Goal: Task Accomplishment & Management: Manage account settings

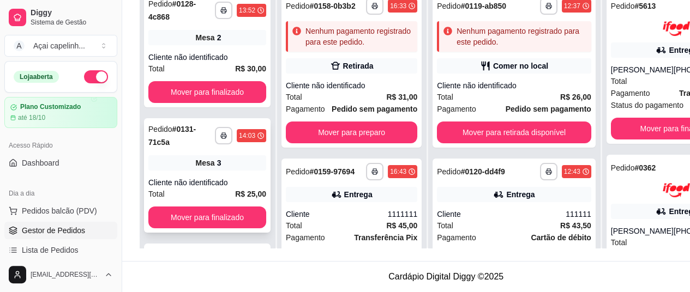
scroll to position [609, 0]
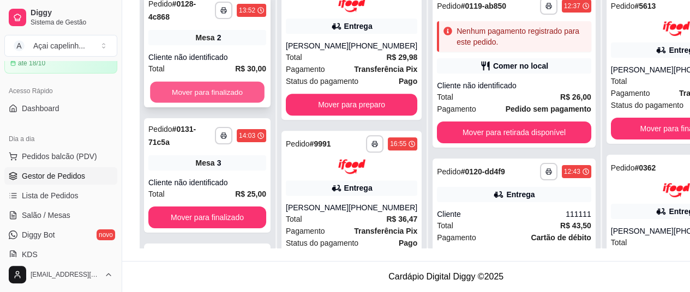
click at [225, 82] on button "Mover para finalizado" at bounding box center [207, 92] width 115 height 21
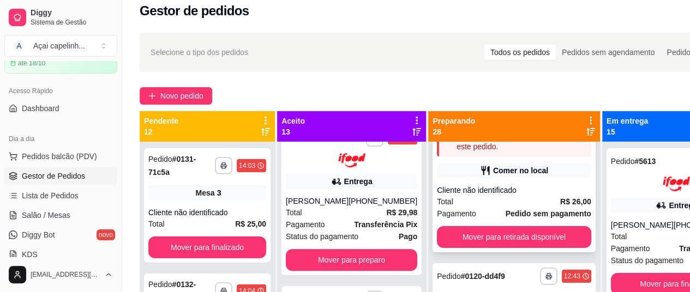
scroll to position [0, 0]
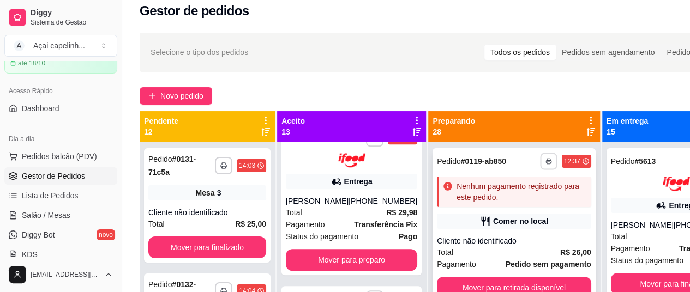
click at [547, 159] on polyline "button" at bounding box center [548, 160] width 3 height 2
click at [480, 201] on button "IMPRESSORA" at bounding box center [472, 199] width 76 height 17
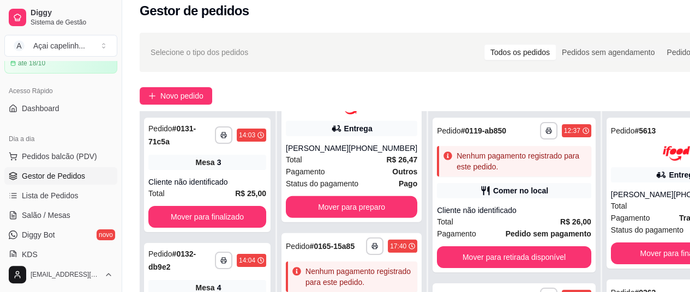
scroll to position [175, 0]
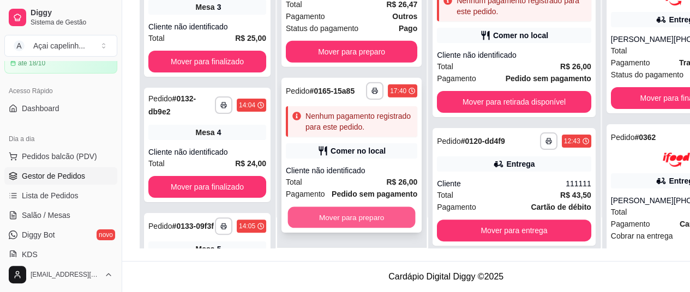
click at [335, 216] on button "Mover para preparo" at bounding box center [352, 217] width 128 height 21
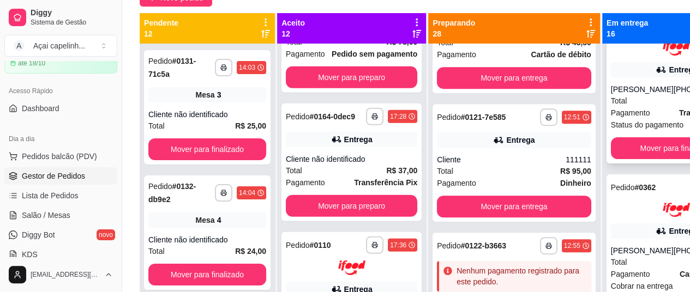
scroll to position [55, 0]
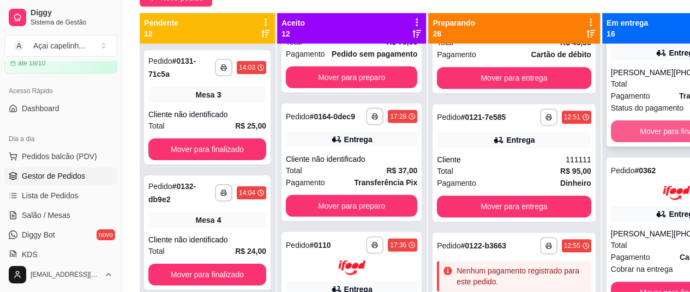
click at [646, 131] on button "Mover para finalizado" at bounding box center [676, 132] width 131 height 22
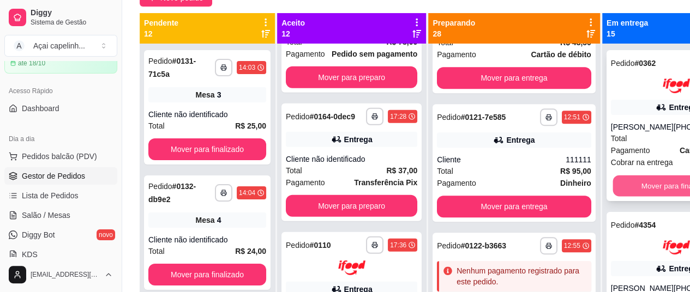
click at [632, 196] on button "Mover para finalizado" at bounding box center [677, 185] width 128 height 21
click at [633, 185] on button "Mover para finalizado" at bounding box center [677, 185] width 128 height 21
click at [633, 185] on button "Mover para finalizado" at bounding box center [676, 186] width 131 height 22
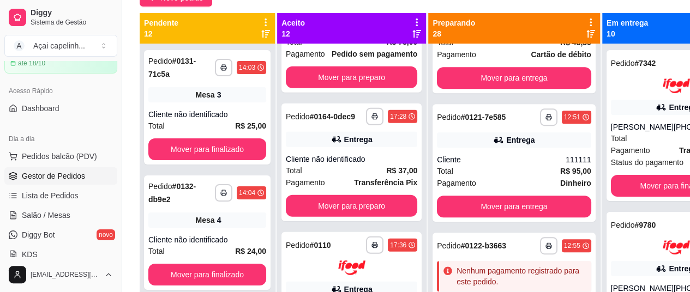
click at [633, 185] on div "**********" at bounding box center [677, 125] width 140 height 151
click at [630, 197] on button "Mover para finalizado" at bounding box center [676, 186] width 131 height 22
click at [630, 196] on button "Mover para finalizado" at bounding box center [677, 185] width 128 height 21
click at [630, 198] on div "**********" at bounding box center [677, 125] width 140 height 151
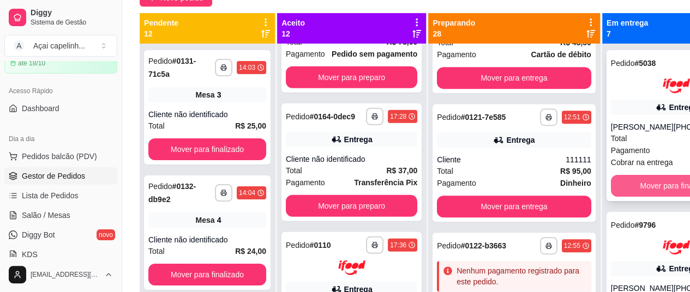
click at [612, 187] on button "Mover para finalizado" at bounding box center [676, 186] width 131 height 22
click at [624, 182] on button "Mover para finalizado" at bounding box center [677, 185] width 128 height 21
click at [624, 182] on button "Mover para finalizado" at bounding box center [676, 186] width 131 height 22
click at [627, 192] on button "Mover para finalizado" at bounding box center [676, 186] width 131 height 22
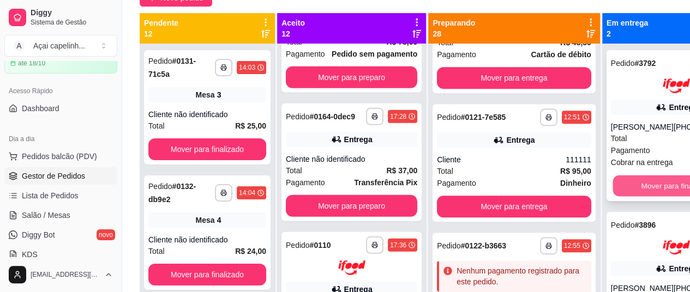
click at [639, 192] on button "Mover para finalizado" at bounding box center [677, 185] width 128 height 21
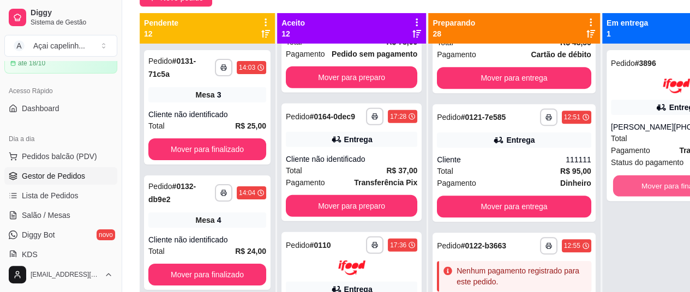
click at [639, 192] on button "Mover para finalizado" at bounding box center [677, 185] width 128 height 21
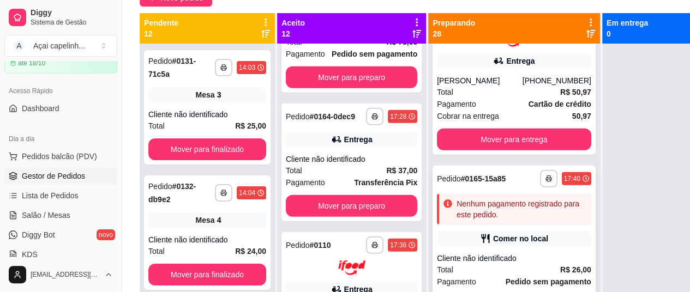
scroll to position [3560, 0]
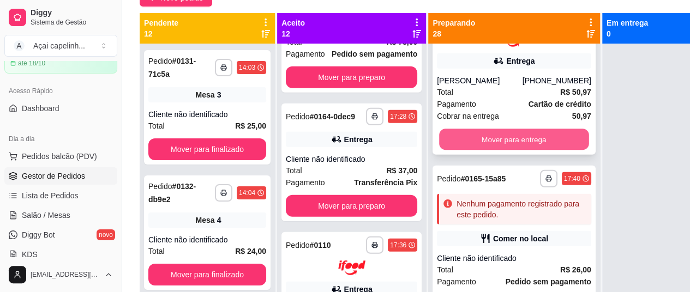
click at [503, 150] on button "Mover para entrega" at bounding box center [514, 139] width 150 height 21
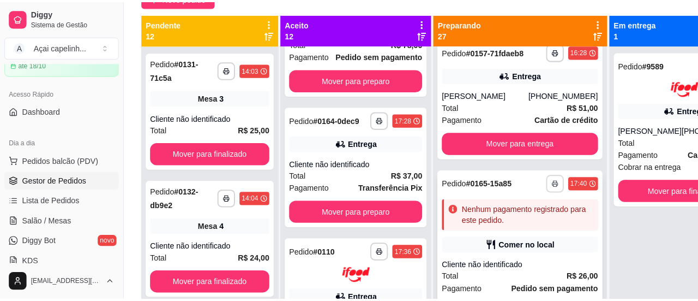
scroll to position [3333, 0]
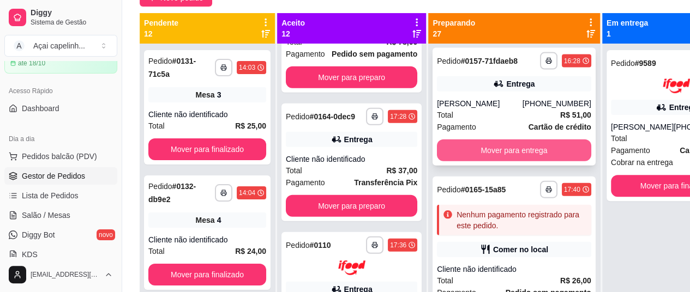
click at [497, 162] on button "Mover para entrega" at bounding box center [514, 151] width 154 height 22
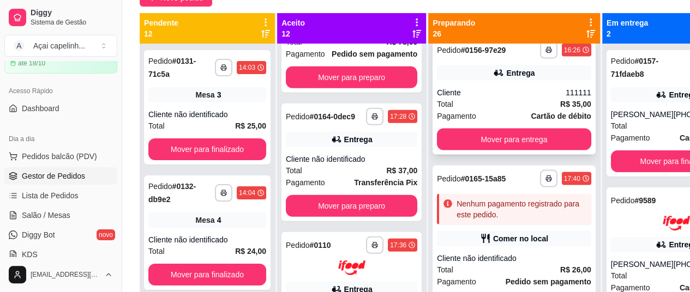
scroll to position [3250, 0]
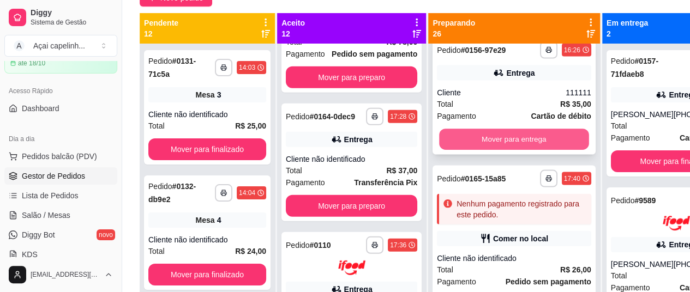
click at [489, 151] on button "Mover para entrega" at bounding box center [514, 139] width 150 height 21
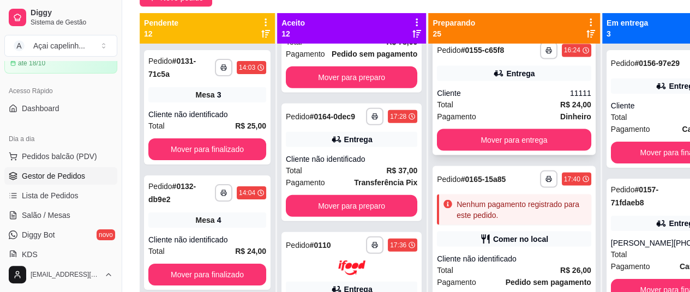
scroll to position [3121, 0]
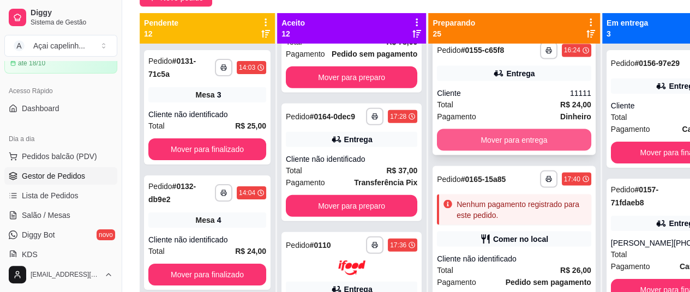
click at [499, 151] on button "Mover para entrega" at bounding box center [514, 140] width 154 height 22
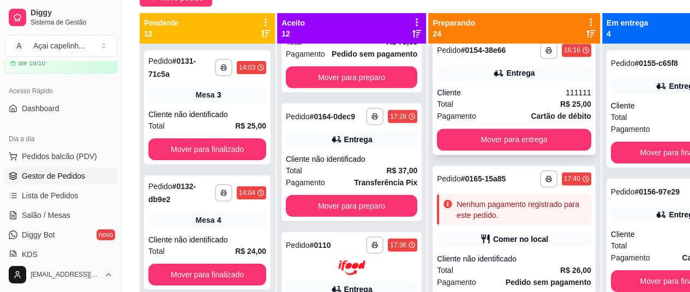
scroll to position [3047, 0]
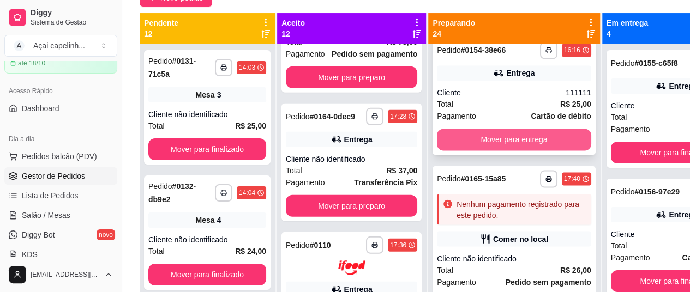
click at [491, 150] on button "Mover para entrega" at bounding box center [514, 140] width 154 height 22
click at [485, 151] on button "Mover para entrega" at bounding box center [514, 140] width 154 height 22
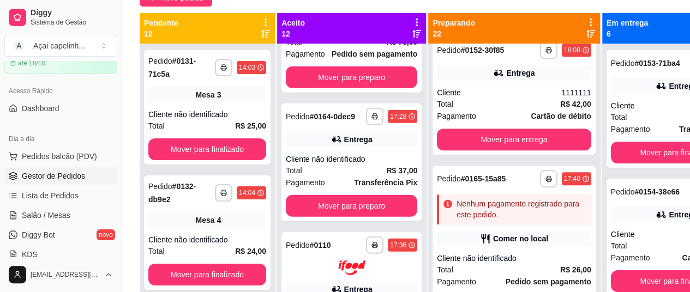
scroll to position [2680, 0]
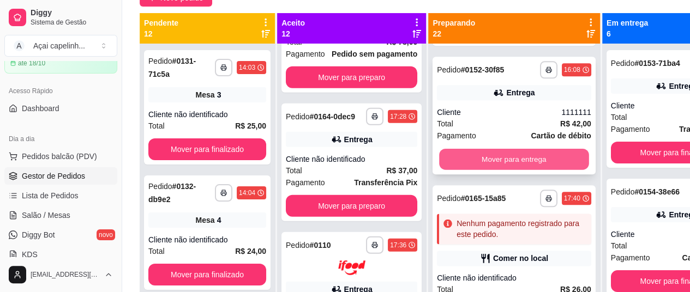
click at [481, 170] on button "Mover para entrega" at bounding box center [514, 159] width 150 height 21
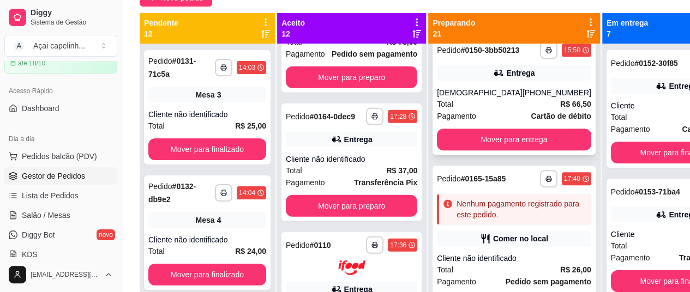
scroll to position [2661, 0]
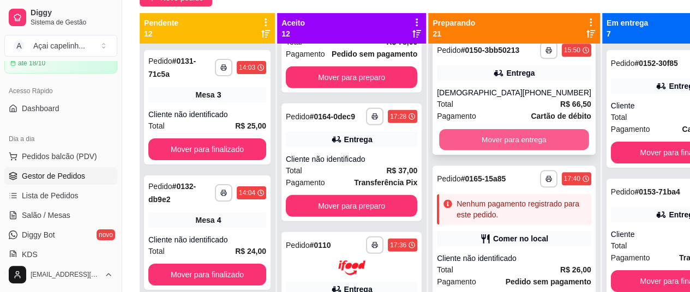
click at [480, 142] on button "Mover para entrega" at bounding box center [514, 139] width 150 height 21
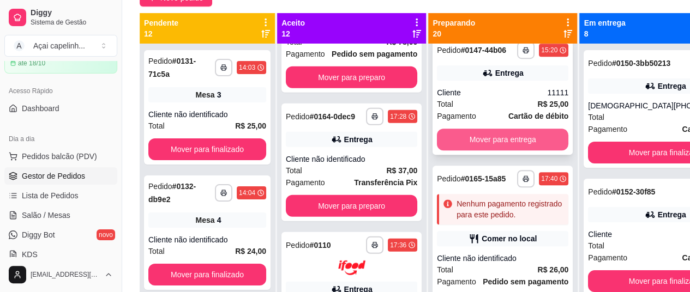
scroll to position [2491, 0]
click at [499, 151] on button "Mover para entrega" at bounding box center [503, 139] width 128 height 21
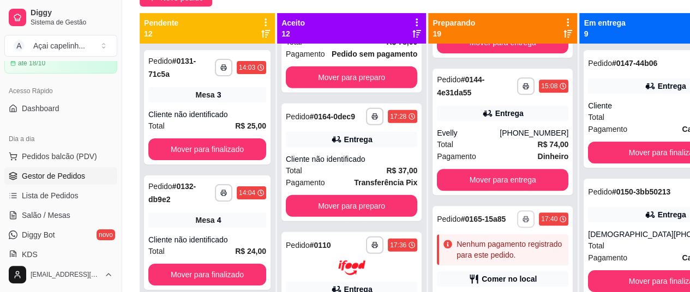
scroll to position [2276, 0]
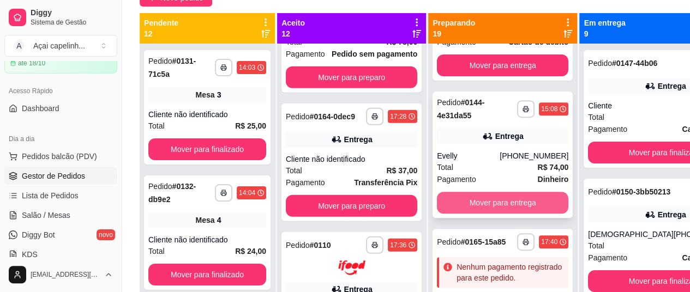
click at [489, 214] on button "Mover para entrega" at bounding box center [502, 203] width 131 height 22
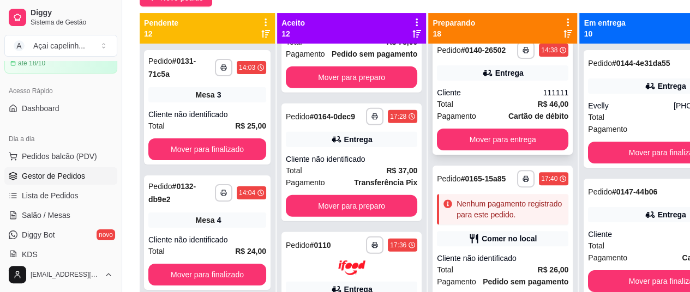
scroll to position [2248, 0]
click at [490, 151] on button "Mover para entrega" at bounding box center [502, 140] width 131 height 22
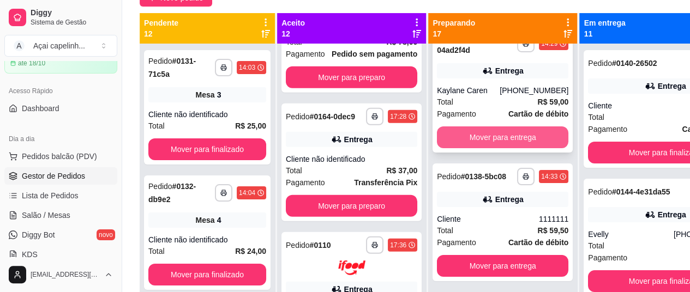
click at [494, 148] on button "Mover para entrega" at bounding box center [502, 138] width 131 height 22
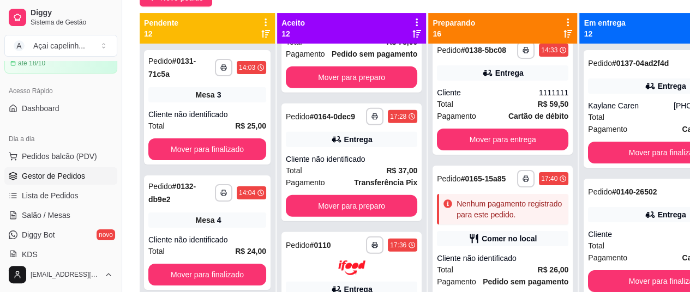
click at [480, 22] on button "Mover para entrega" at bounding box center [503, 11] width 128 height 21
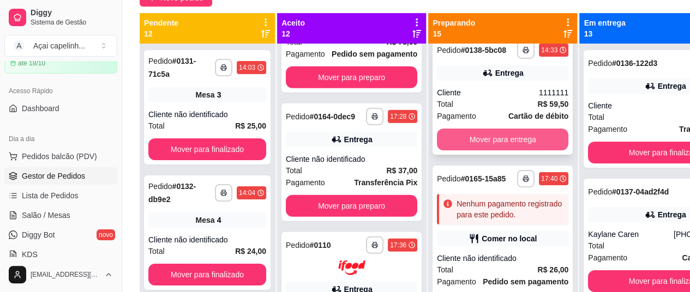
scroll to position [1818, 0]
click at [483, 151] on button "Mover para entrega" at bounding box center [502, 140] width 131 height 22
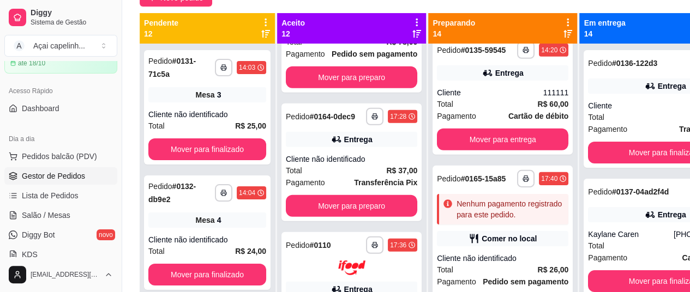
scroll to position [1660, 0]
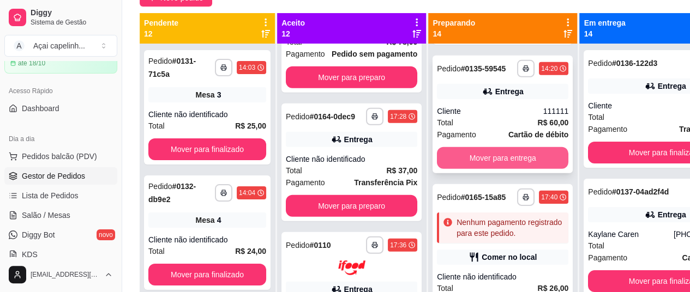
click at [476, 169] on button "Mover para entrega" at bounding box center [502, 158] width 131 height 22
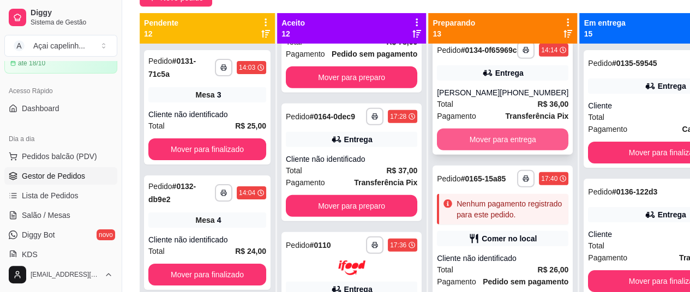
scroll to position [1578, 0]
click at [485, 142] on button "Mover para entrega" at bounding box center [503, 139] width 128 height 21
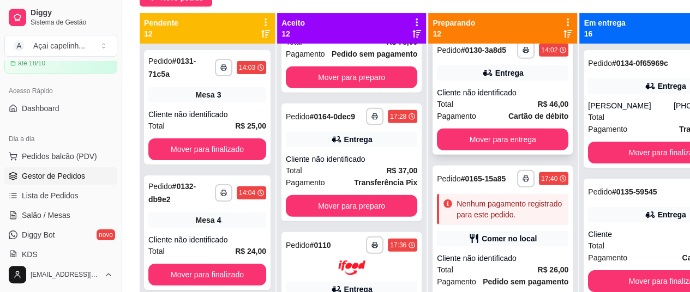
scroll to position [1386, 0]
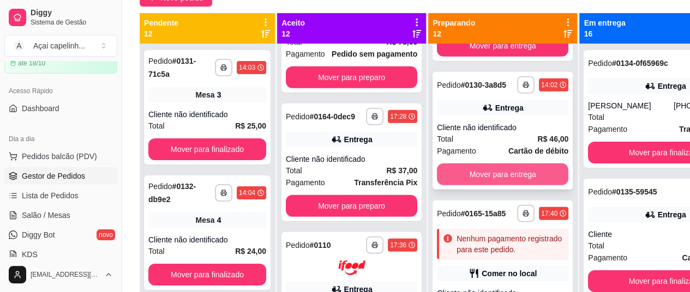
click at [483, 186] on button "Mover para entrega" at bounding box center [502, 175] width 131 height 22
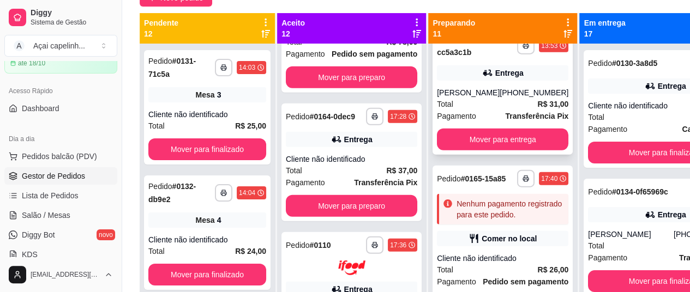
scroll to position [1303, 0]
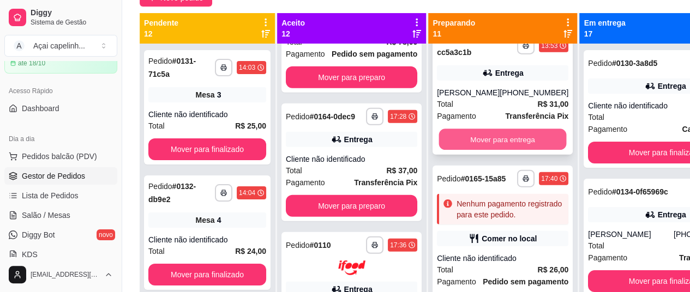
click at [491, 143] on button "Mover para entrega" at bounding box center [503, 139] width 128 height 21
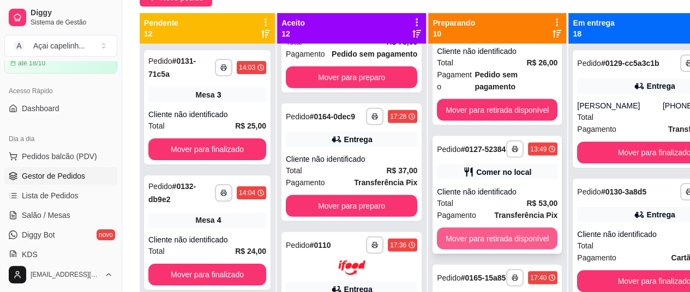
click at [488, 228] on button "Mover para retirada disponível" at bounding box center [497, 239] width 121 height 22
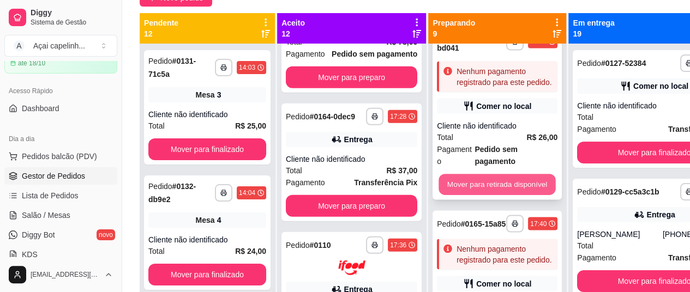
click at [483, 174] on button "Mover para retirada disponível" at bounding box center [497, 184] width 117 height 21
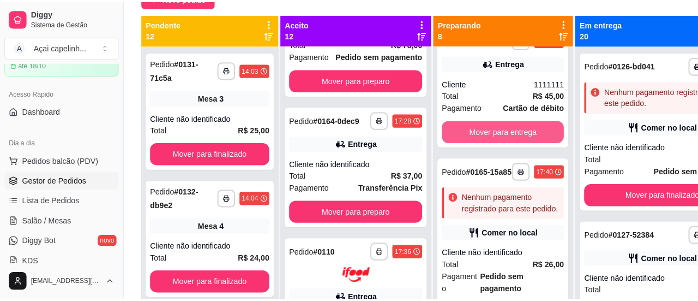
scroll to position [860, 0]
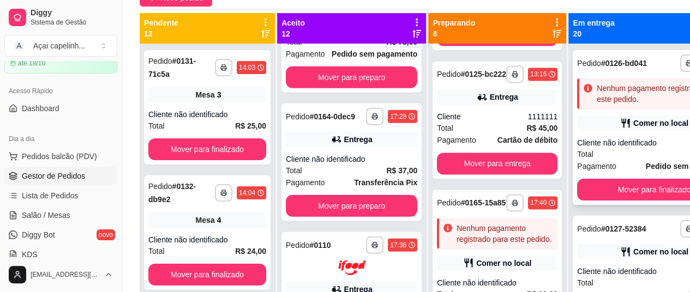
click at [635, 129] on div "Comer no local" at bounding box center [660, 123] width 55 height 11
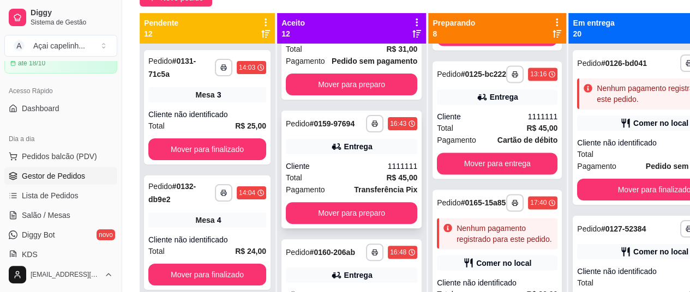
scroll to position [109, 0]
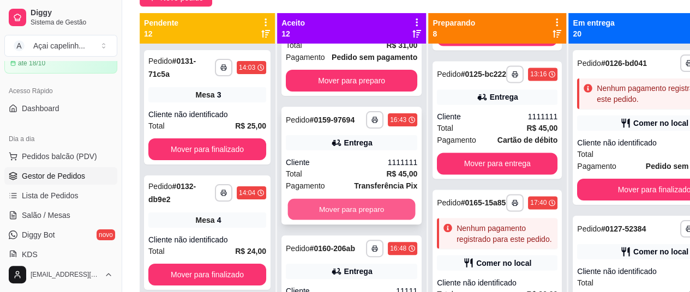
click at [372, 220] on button "Mover para preparo" at bounding box center [352, 209] width 128 height 21
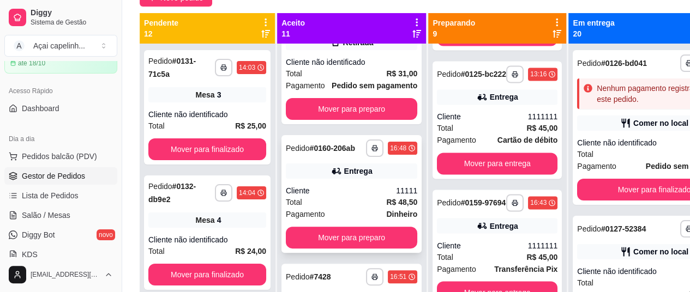
scroll to position [989, 0]
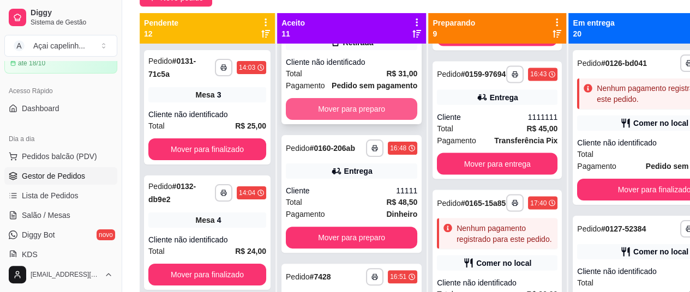
click at [356, 120] on button "Mover para preparo" at bounding box center [351, 109] width 131 height 22
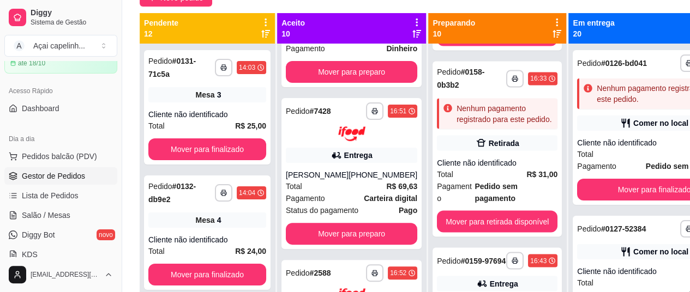
scroll to position [1163, 0]
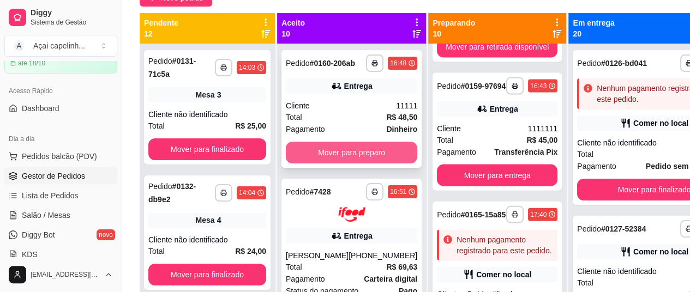
click at [357, 158] on button "Mover para preparo" at bounding box center [351, 153] width 131 height 22
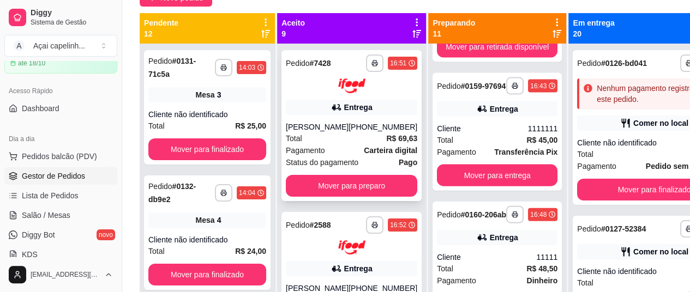
scroll to position [1301, 0]
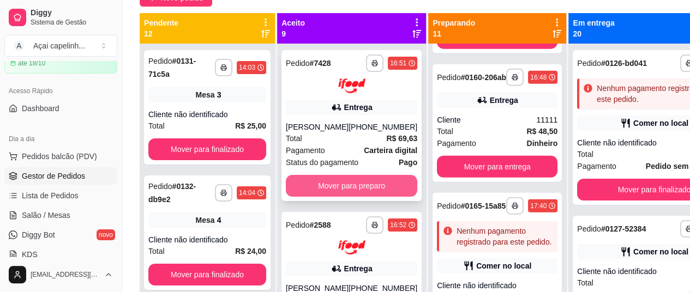
click at [366, 196] on button "Mover para preparo" at bounding box center [351, 186] width 131 height 22
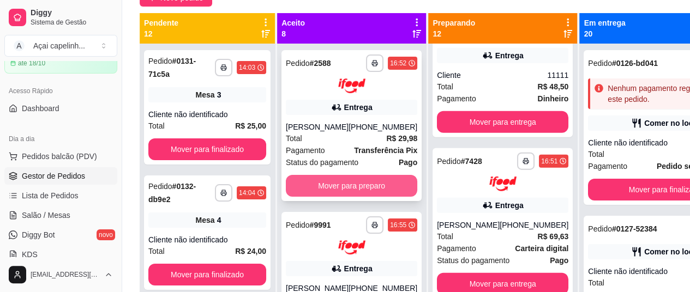
scroll to position [1474, 0]
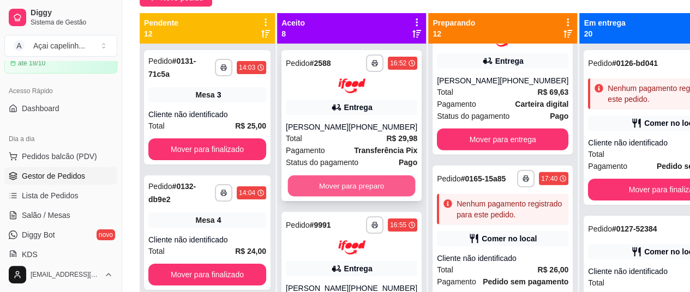
click at [361, 196] on button "Mover para preparo" at bounding box center [352, 185] width 128 height 21
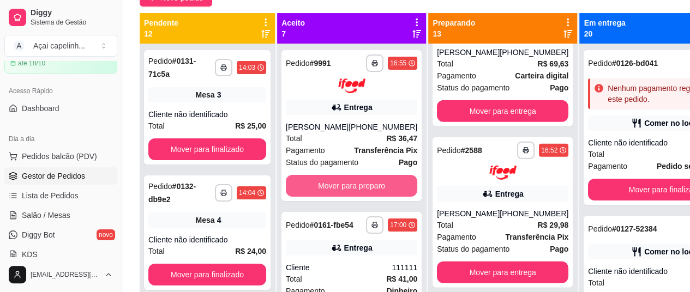
scroll to position [1647, 0]
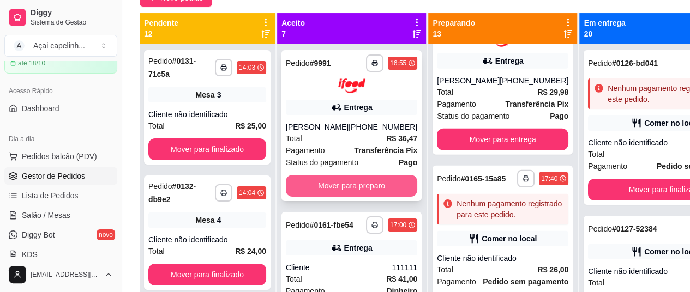
click at [361, 194] on button "Mover para preparo" at bounding box center [351, 186] width 131 height 22
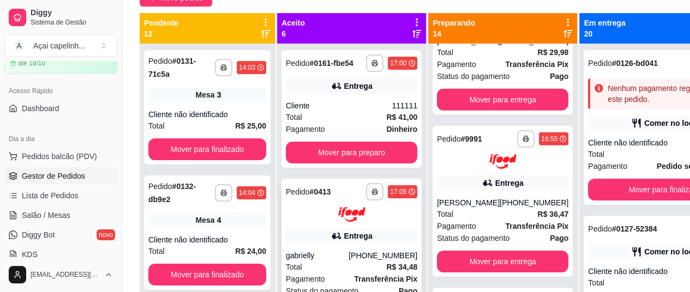
scroll to position [1808, 0]
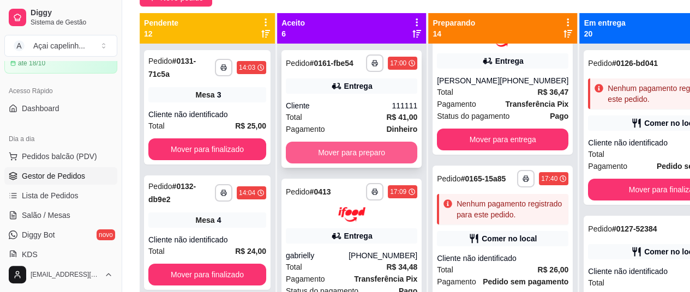
click at [364, 157] on button "Mover para preparo" at bounding box center [351, 153] width 131 height 22
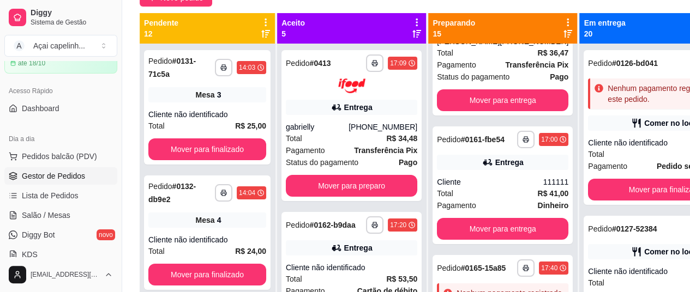
scroll to position [1937, 0]
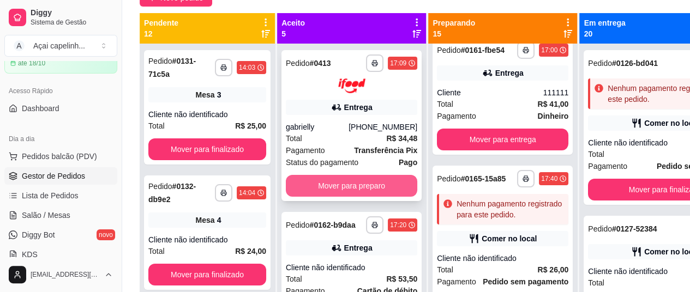
click at [369, 188] on button "Mover para preparo" at bounding box center [351, 186] width 131 height 22
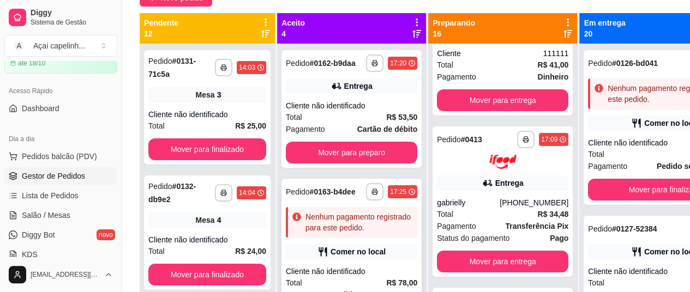
scroll to position [2099, 0]
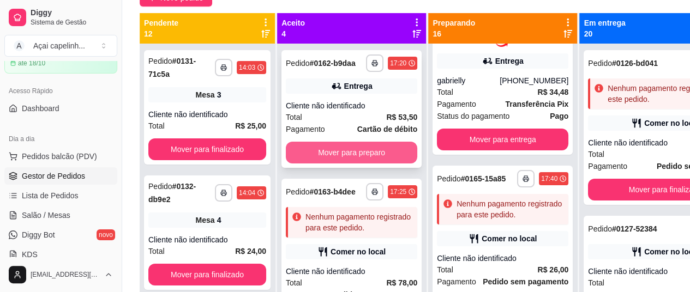
click at [358, 164] on button "Mover para preparo" at bounding box center [351, 153] width 131 height 22
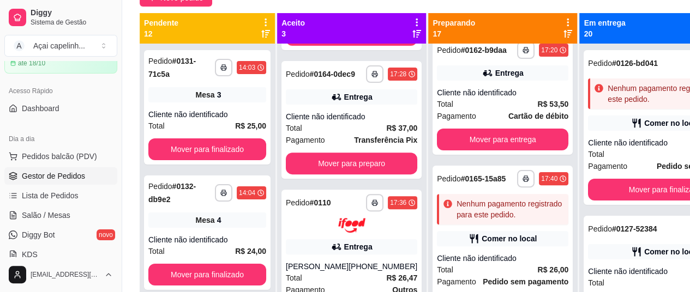
scroll to position [164, 0]
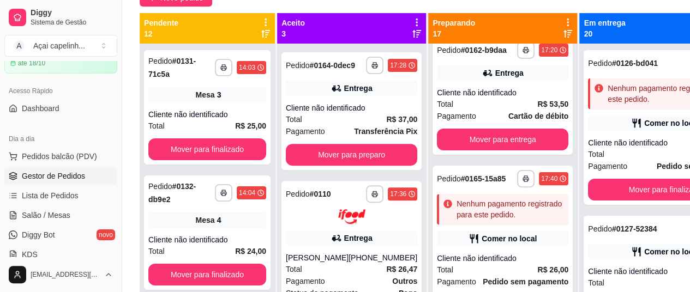
click at [355, 212] on div "**********" at bounding box center [351, 190] width 149 height 292
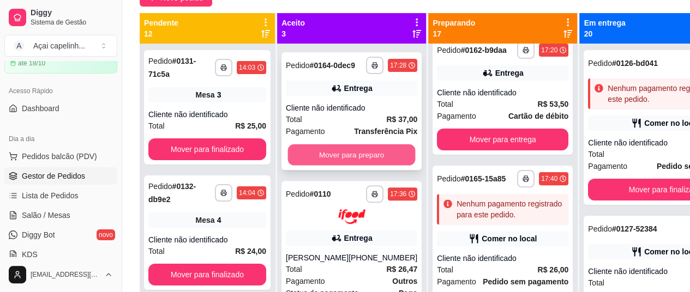
click at [356, 166] on button "Mover para preparo" at bounding box center [352, 155] width 128 height 21
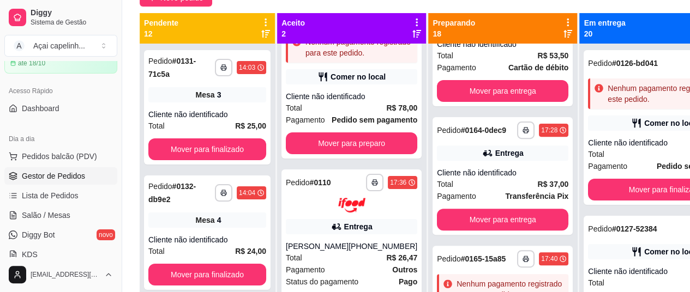
scroll to position [2365, 0]
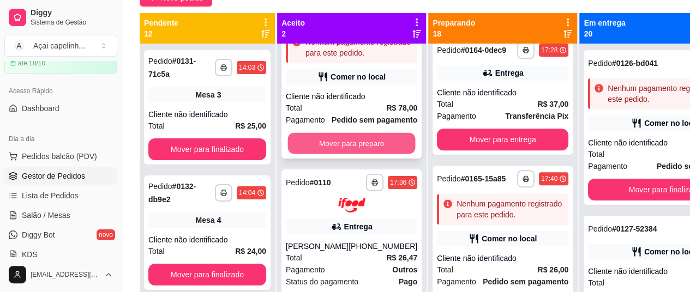
click at [371, 151] on button "Mover para preparo" at bounding box center [352, 143] width 128 height 21
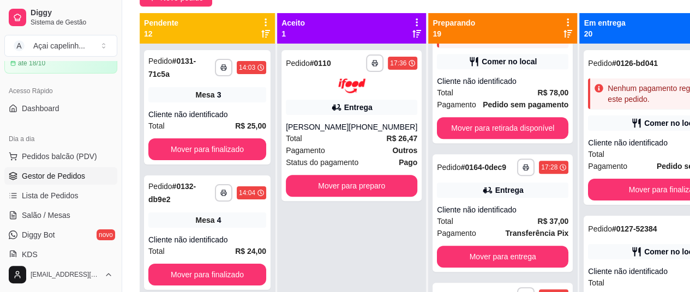
scroll to position [2540, 0]
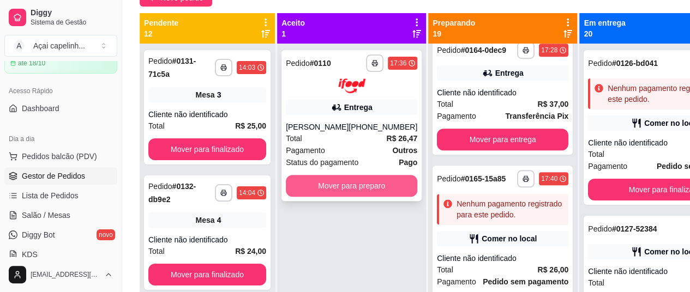
click at [366, 183] on button "Mover para preparo" at bounding box center [351, 186] width 131 height 22
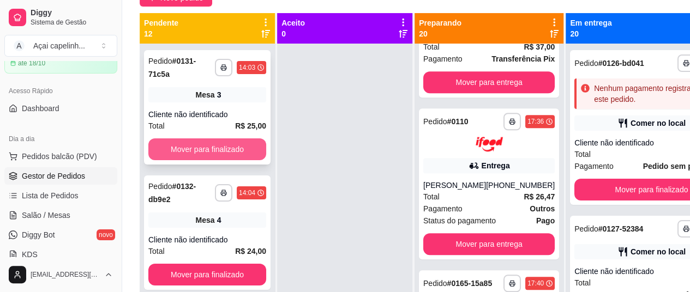
scroll to position [2701, 0]
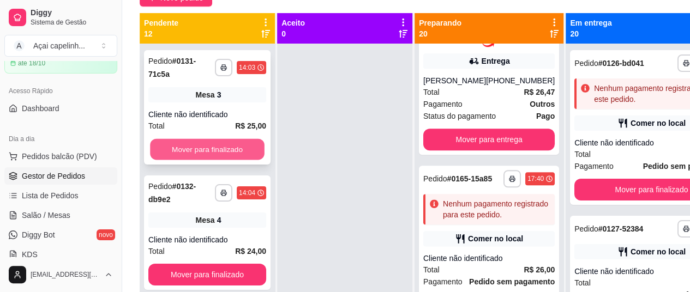
click at [241, 145] on button "Mover para finalizado" at bounding box center [207, 149] width 115 height 21
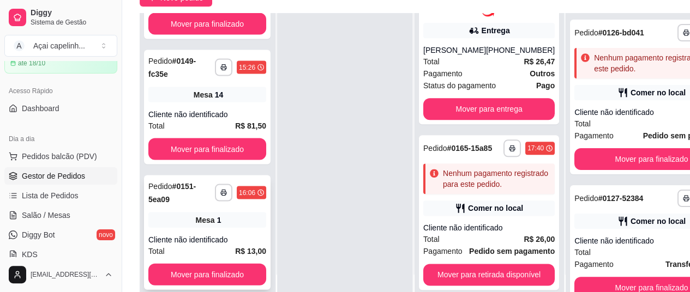
scroll to position [175, 0]
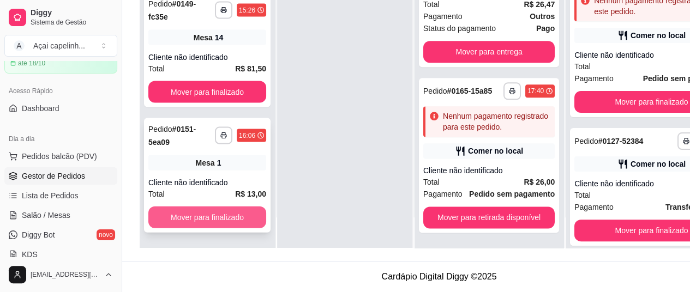
click at [226, 222] on button "Mover para finalizado" at bounding box center [207, 218] width 118 height 22
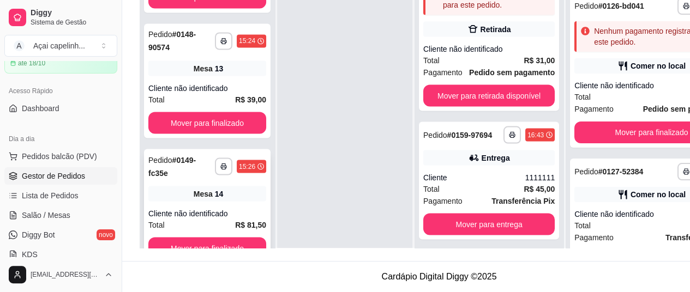
scroll to position [0, 0]
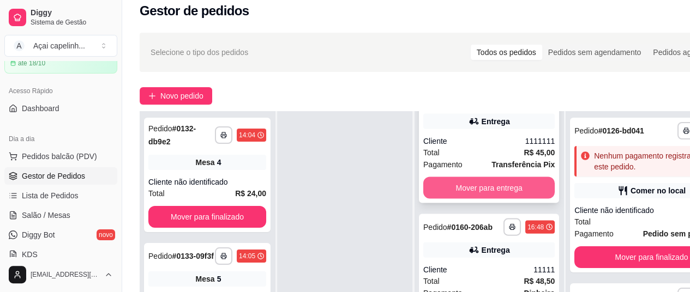
click at [492, 199] on button "Mover para entrega" at bounding box center [488, 188] width 131 height 22
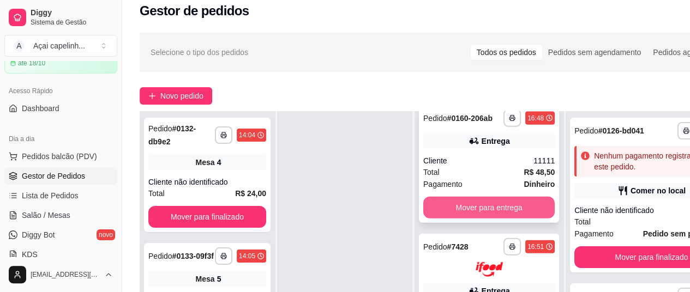
click at [492, 219] on button "Mover para entrega" at bounding box center [488, 208] width 131 height 22
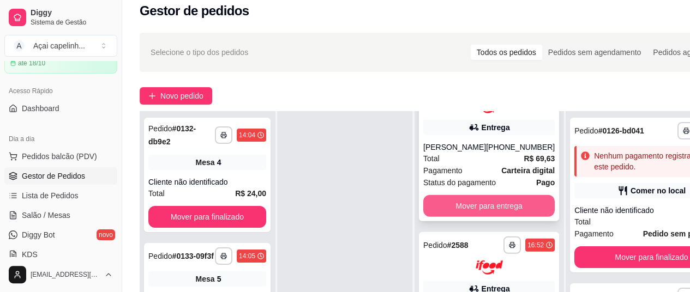
click at [491, 217] on button "Mover para entrega" at bounding box center [488, 206] width 131 height 22
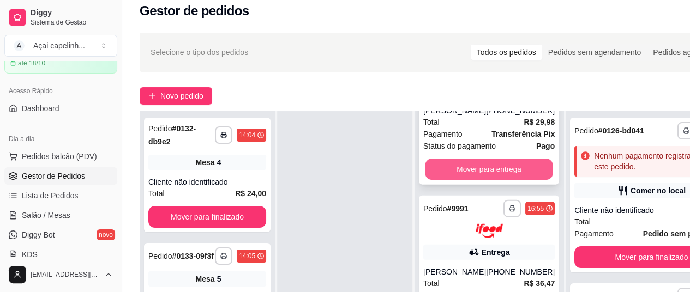
click at [497, 180] on button "Mover para entrega" at bounding box center [490, 169] width 128 height 21
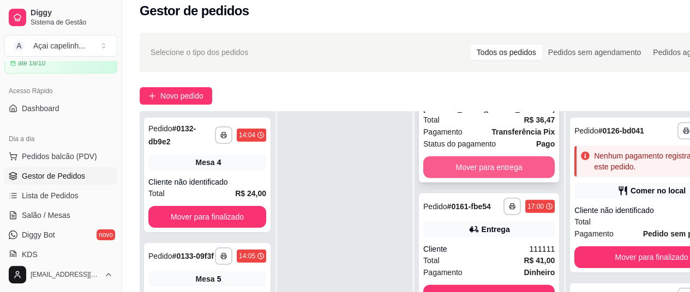
click at [497, 178] on button "Mover para entrega" at bounding box center [488, 168] width 131 height 22
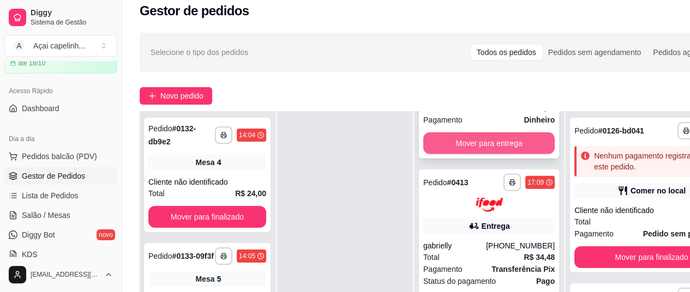
click at [494, 154] on button "Mover para entrega" at bounding box center [488, 144] width 131 height 22
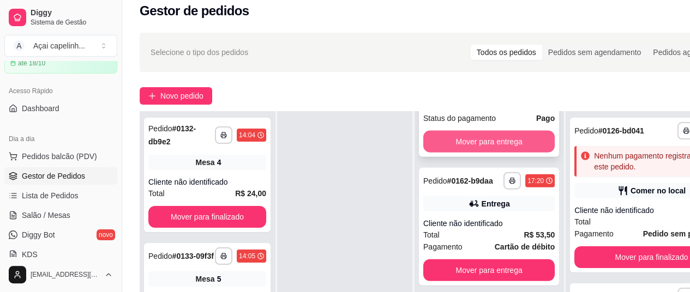
click at [492, 153] on button "Mover para entrega" at bounding box center [488, 142] width 131 height 22
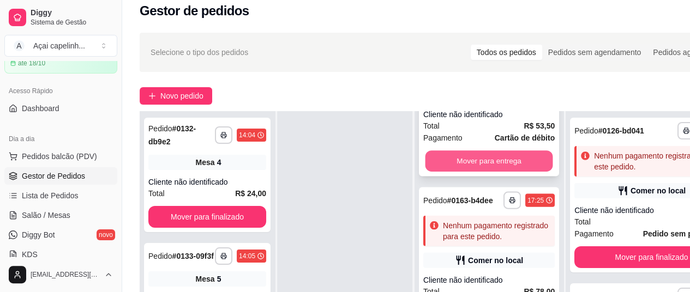
click at [485, 172] on button "Mover para entrega" at bounding box center [490, 161] width 128 height 21
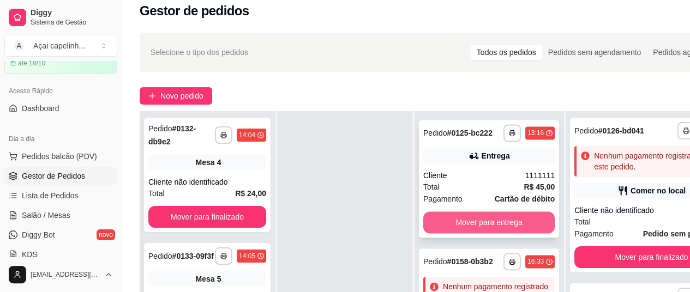
click at [489, 224] on button "Mover para entrega" at bounding box center [488, 223] width 131 height 22
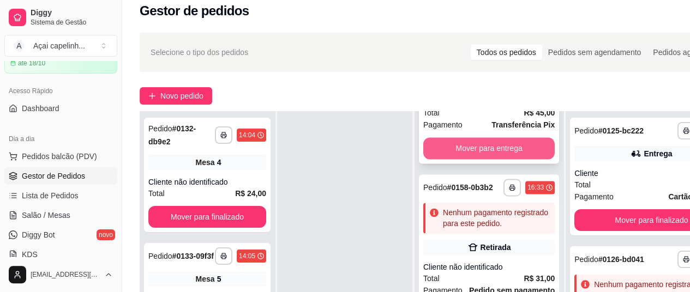
click at [495, 159] on button "Mover para entrega" at bounding box center [488, 148] width 131 height 22
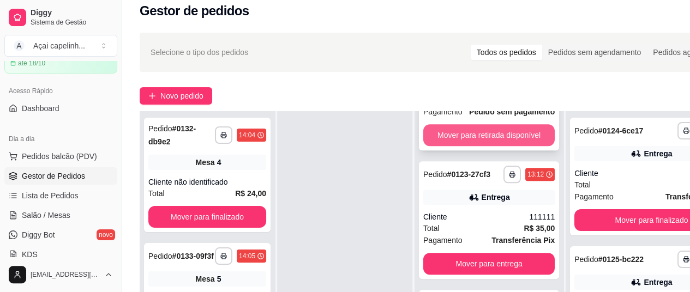
click at [492, 143] on button "Mover para retirada disponível" at bounding box center [488, 135] width 131 height 22
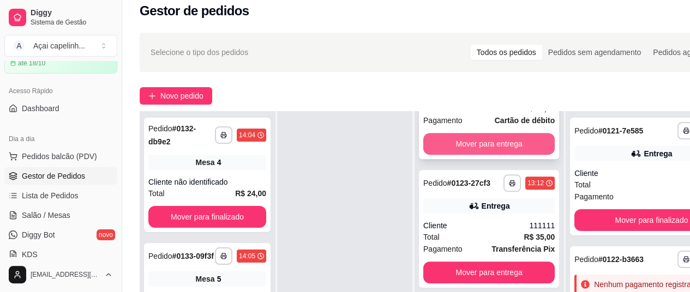
click at [501, 146] on button "Mover para entrega" at bounding box center [488, 144] width 131 height 22
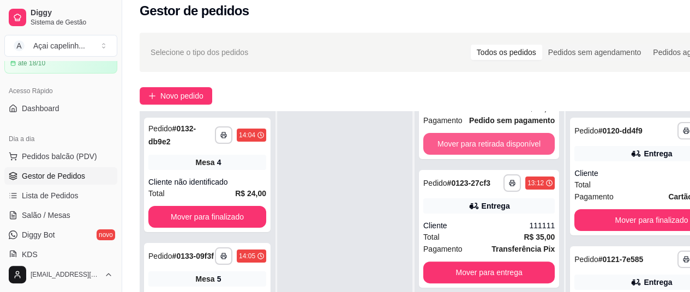
click at [501, 145] on button "Mover para retirada disponível" at bounding box center [488, 144] width 131 height 22
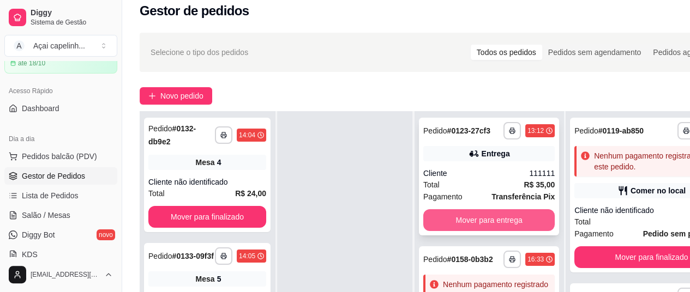
click at [489, 218] on button "Mover para entrega" at bounding box center [488, 221] width 131 height 22
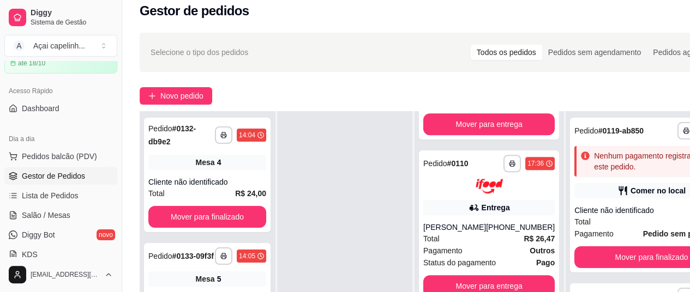
scroll to position [437, 0]
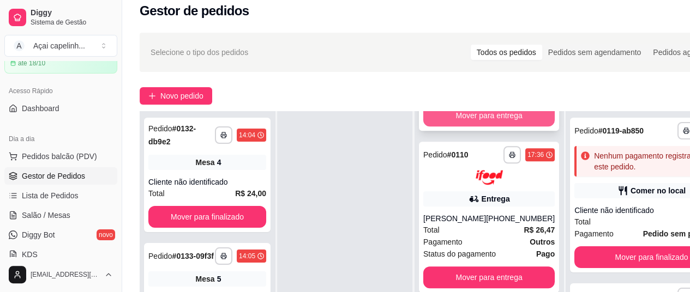
click at [487, 127] on button "Mover para entrega" at bounding box center [488, 116] width 131 height 22
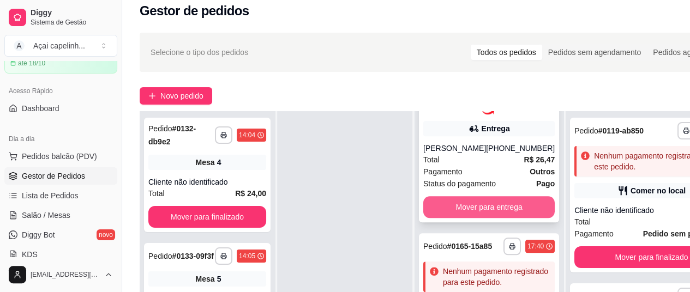
scroll to position [387, 0]
click at [483, 216] on button "Mover para entrega" at bounding box center [488, 207] width 131 height 22
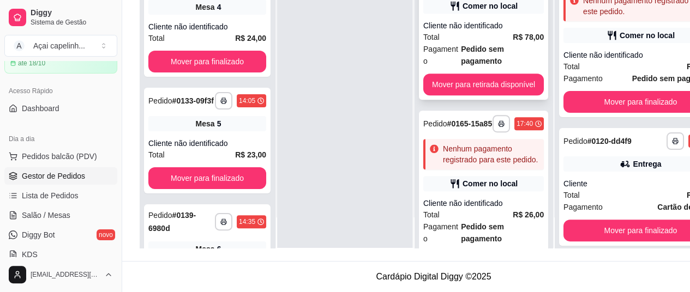
scroll to position [0, 0]
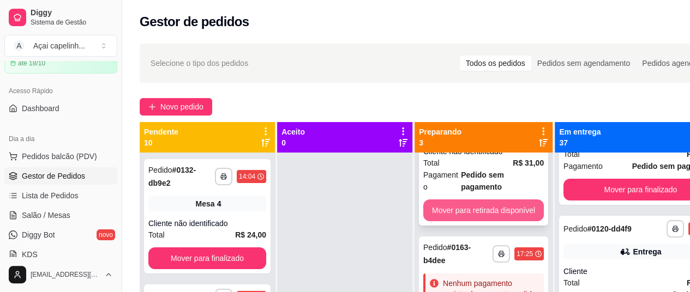
click at [465, 200] on button "Mover para retirada disponível" at bounding box center [483, 211] width 121 height 22
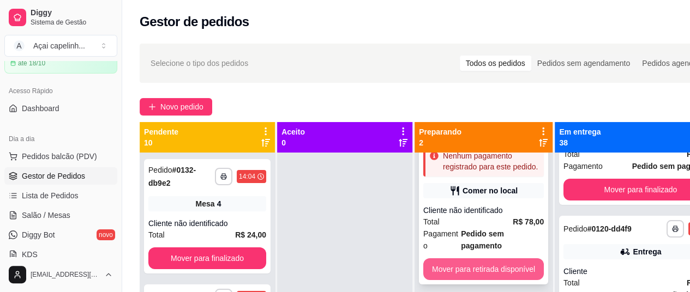
click at [483, 259] on button "Mover para retirada disponível" at bounding box center [483, 270] width 121 height 22
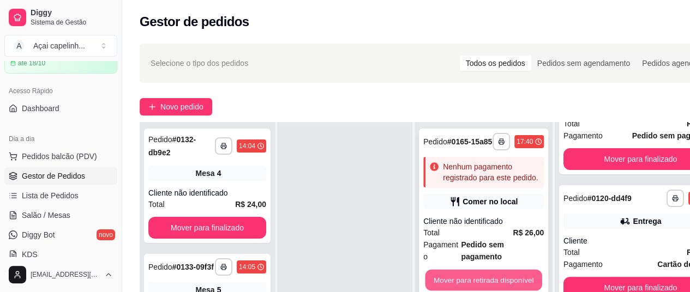
click at [491, 270] on button "Mover para retirada disponível" at bounding box center [483, 280] width 117 height 21
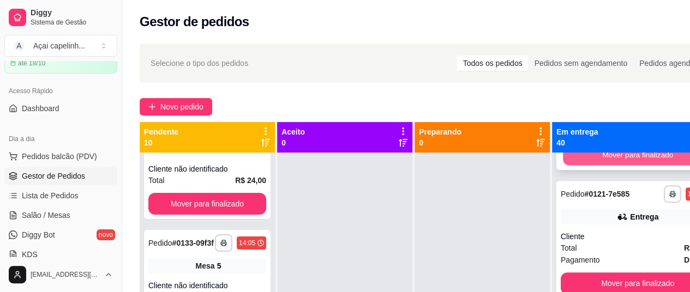
click at [620, 166] on button "Mover para finalizado" at bounding box center [638, 155] width 150 height 21
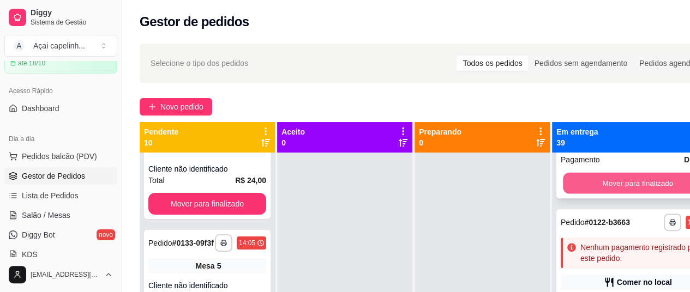
click at [619, 194] on button "Mover para finalizado" at bounding box center [638, 183] width 150 height 21
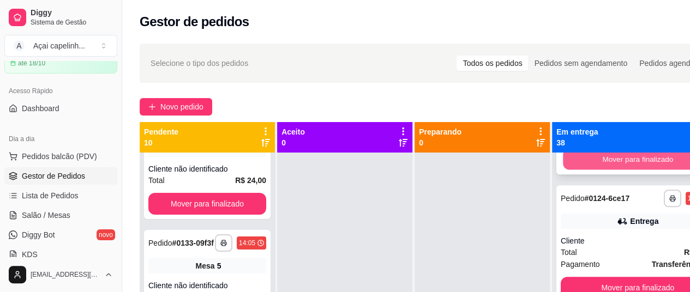
click at [621, 170] on button "Mover para finalizado" at bounding box center [638, 159] width 150 height 21
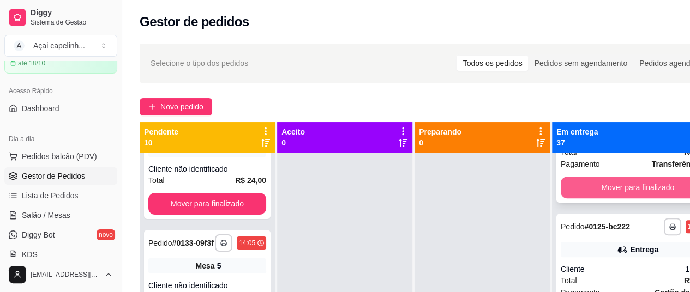
click at [624, 199] on button "Mover para finalizado" at bounding box center [638, 188] width 154 height 22
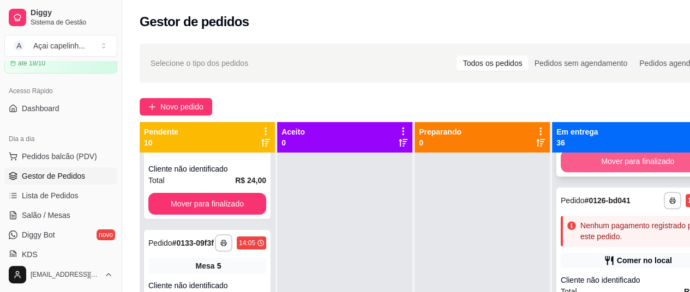
click at [624, 172] on button "Mover para finalizado" at bounding box center [638, 162] width 154 height 22
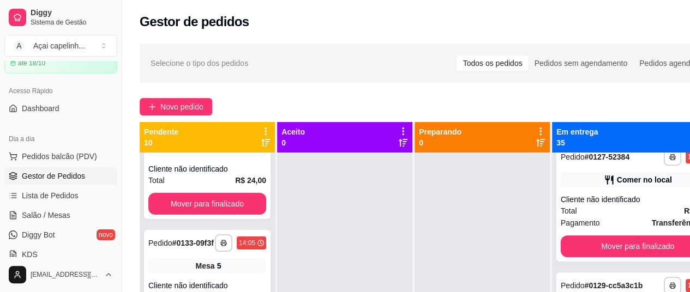
click at [624, 129] on button "Mover para finalizado" at bounding box center [638, 118] width 154 height 22
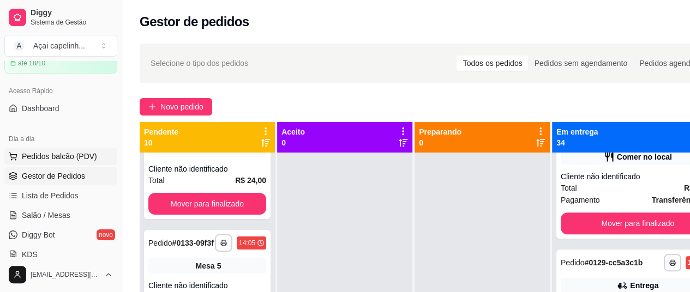
click at [39, 155] on span "Pedidos balcão (PDV)" at bounding box center [59, 156] width 75 height 11
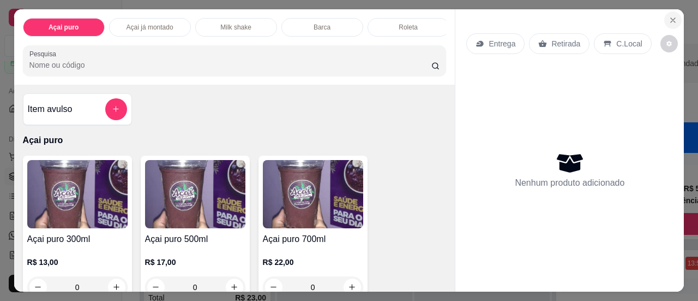
click at [669, 16] on icon "Close" at bounding box center [673, 20] width 9 height 9
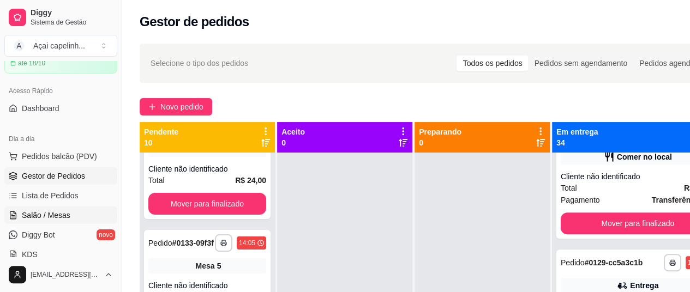
click at [62, 211] on span "Salão / Mesas" at bounding box center [46, 215] width 49 height 11
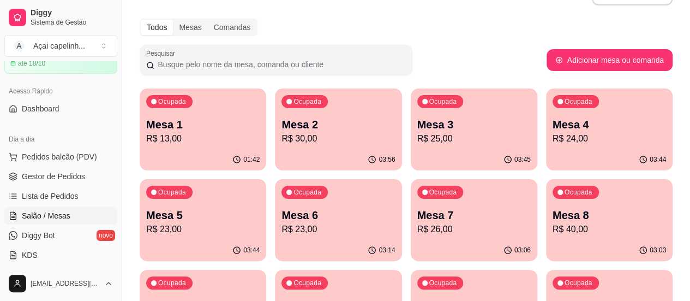
scroll to position [15, 0]
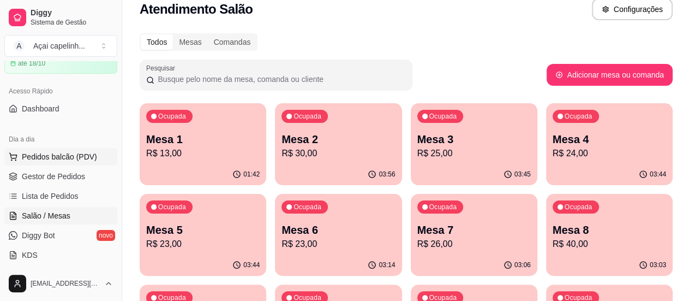
click at [55, 158] on span "Pedidos balcão (PDV)" at bounding box center [59, 156] width 75 height 11
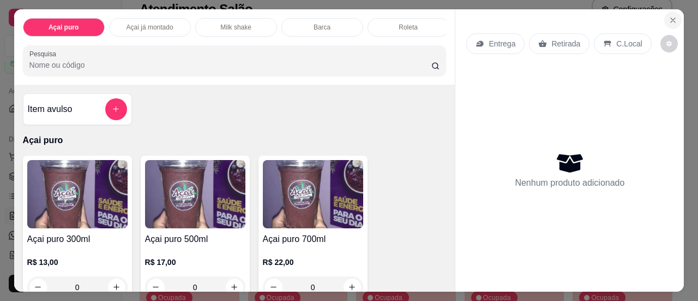
click at [669, 16] on icon "Close" at bounding box center [673, 20] width 9 height 9
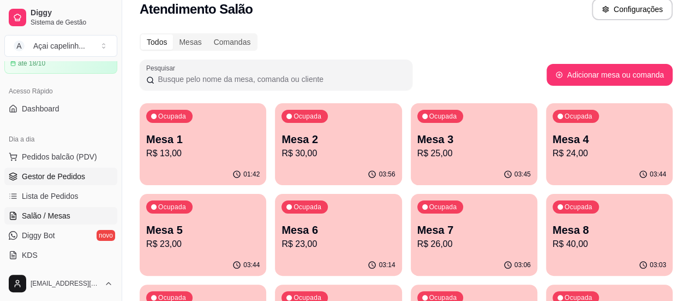
click at [58, 173] on span "Gestor de Pedidos" at bounding box center [53, 176] width 63 height 11
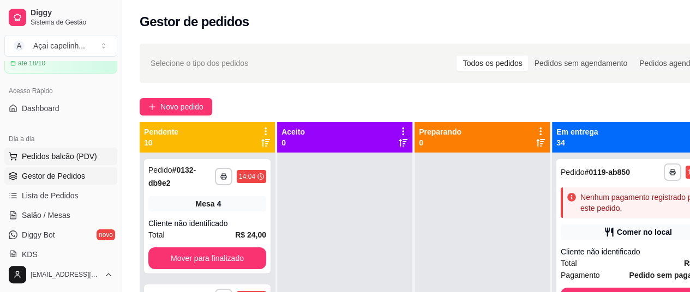
click at [67, 159] on span "Pedidos balcão (PDV)" at bounding box center [59, 156] width 75 height 11
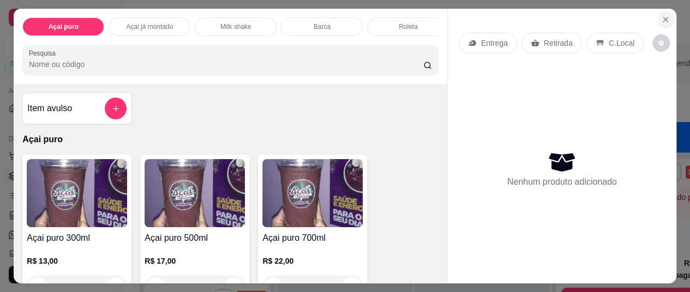
click at [668, 17] on icon "Close" at bounding box center [665, 19] width 4 height 4
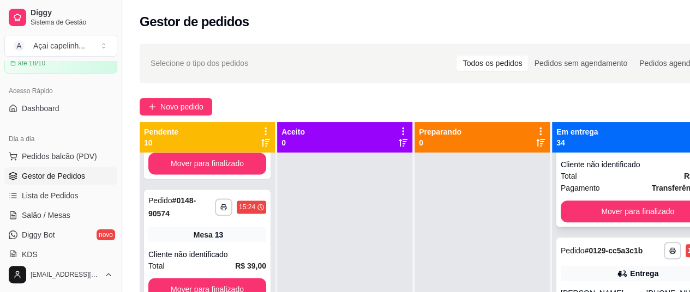
scroll to position [437, 0]
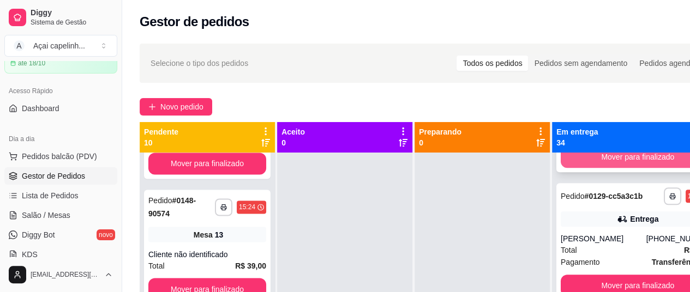
click at [611, 168] on button "Mover para finalizado" at bounding box center [638, 157] width 154 height 22
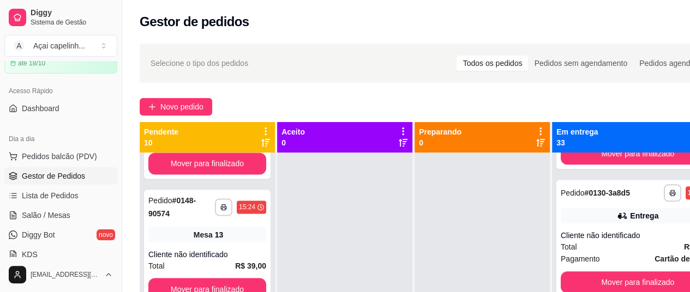
scroll to position [463, 0]
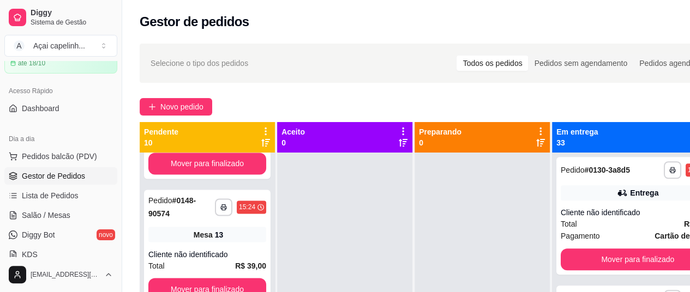
click at [611, 142] on button "Mover para finalizado" at bounding box center [638, 131] width 154 height 22
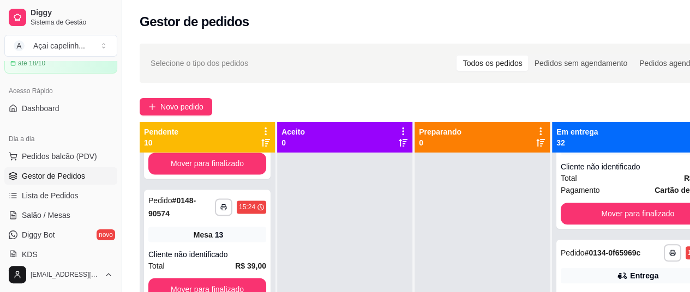
scroll to position [402, 0]
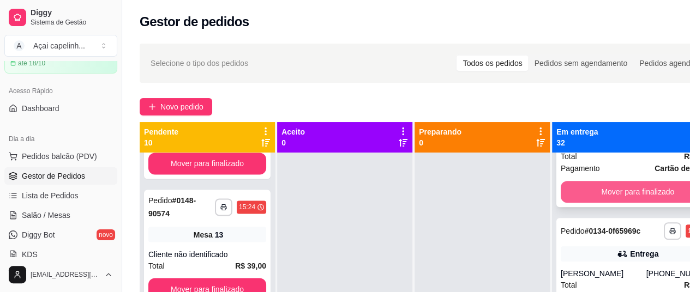
click at [609, 203] on button "Mover para finalizado" at bounding box center [638, 192] width 154 height 22
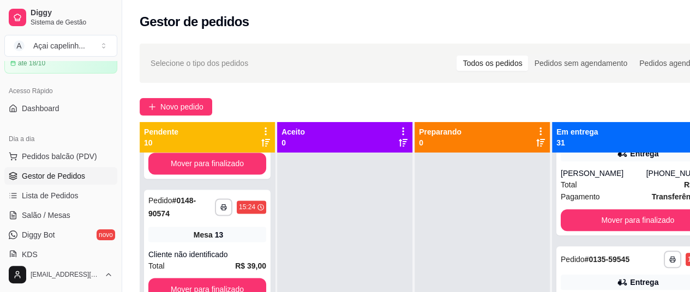
scroll to position [482, 0]
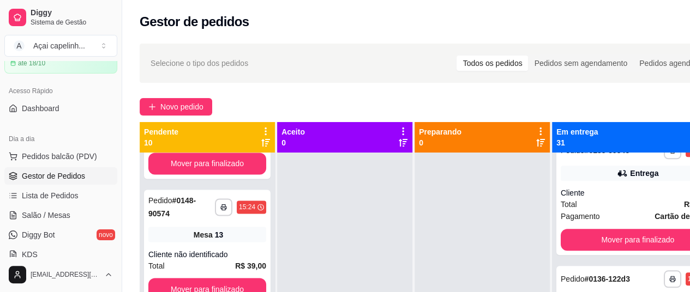
click at [618, 122] on button "Mover para finalizado" at bounding box center [638, 111] width 150 height 21
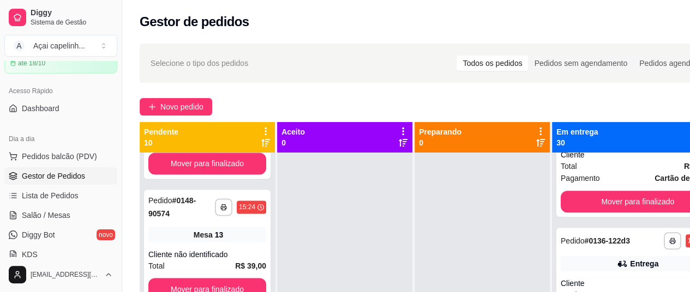
scroll to position [402, 0]
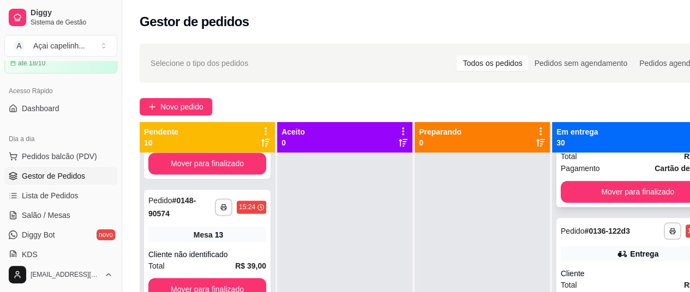
click at [615, 203] on button "Mover para finalizado" at bounding box center [638, 192] width 154 height 22
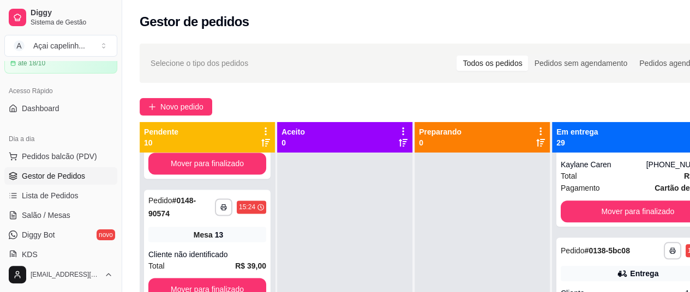
scroll to position [428, 0]
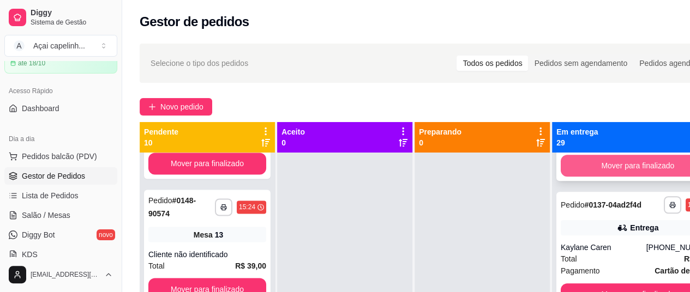
click at [614, 177] on button "Mover para finalizado" at bounding box center [638, 166] width 154 height 22
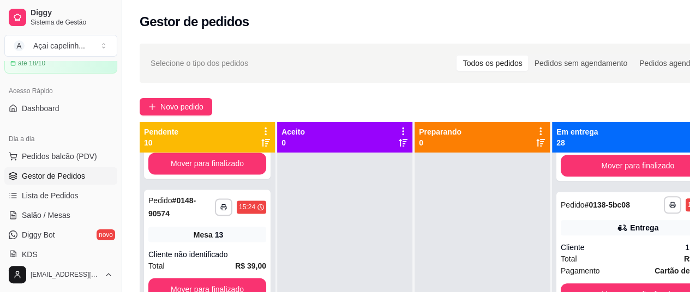
scroll to position [399, 0]
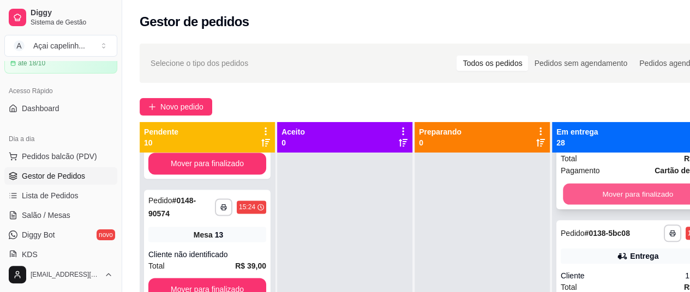
click at [616, 205] on button "Mover para finalizado" at bounding box center [638, 194] width 150 height 21
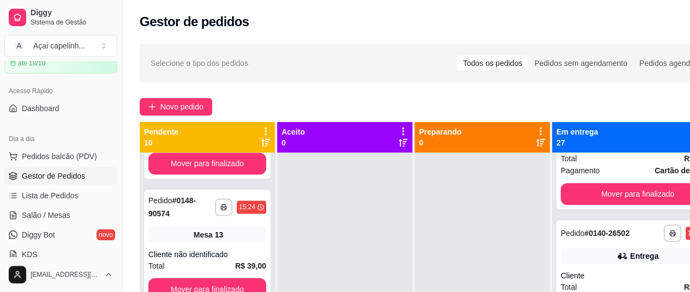
scroll to position [262, 0]
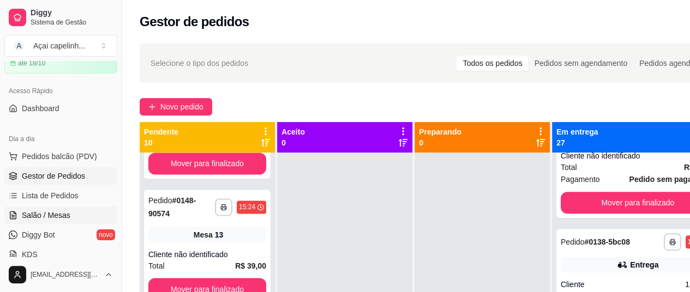
click at [62, 210] on span "Salão / Mesas" at bounding box center [46, 215] width 49 height 11
click at [63, 214] on span "Salão / Mesas" at bounding box center [46, 215] width 49 height 11
click at [67, 150] on button "Pedidos balcão (PDV)" at bounding box center [60, 156] width 113 height 17
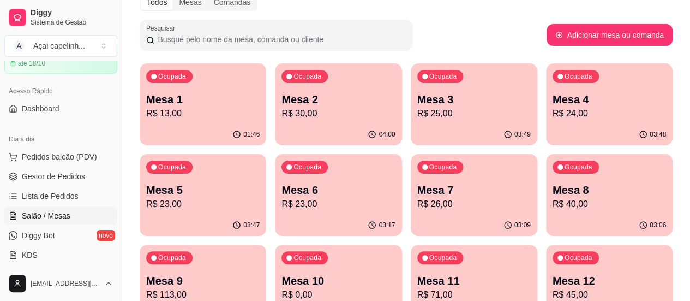
scroll to position [124, 0]
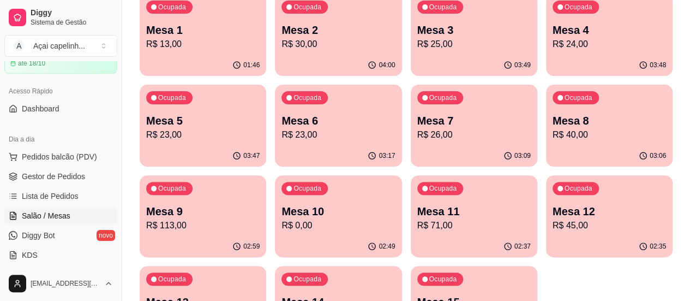
click at [417, 133] on p "R$ 26,00" at bounding box center [473, 134] width 113 height 13
click at [260, 204] on p "Mesa 9" at bounding box center [202, 211] width 113 height 15
click at [56, 177] on span "Gestor de Pedidos" at bounding box center [53, 176] width 63 height 11
click at [55, 156] on span "Pedidos balcão (PDV)" at bounding box center [59, 156] width 75 height 11
click at [57, 176] on span "Gestor de Pedidos" at bounding box center [53, 176] width 63 height 11
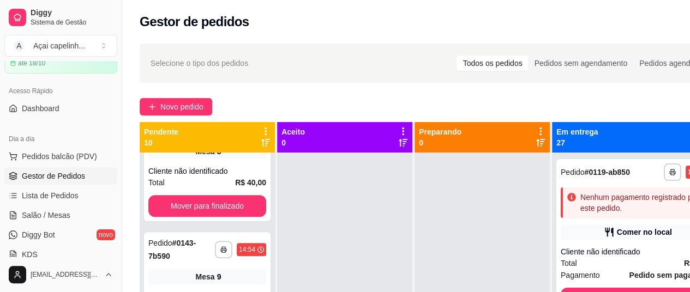
scroll to position [491, 0]
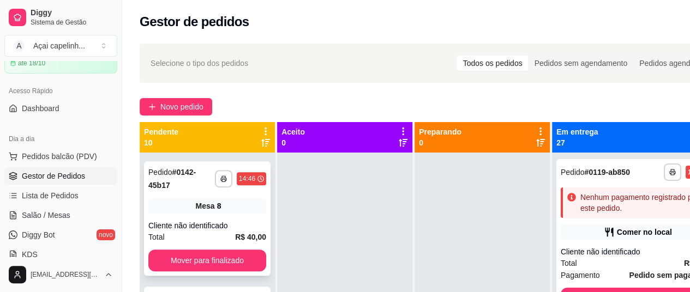
click at [244, 192] on div "**********" at bounding box center [207, 179] width 118 height 26
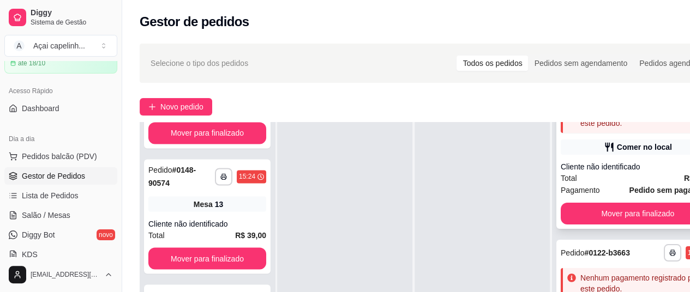
scroll to position [0, 0]
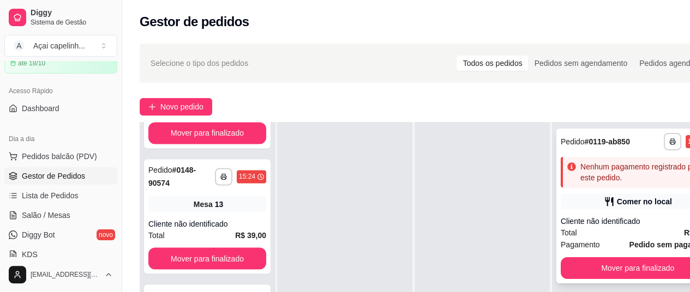
click at [637, 178] on div "Nenhum pagamento registrado para este pedido." at bounding box center [646, 173] width 130 height 22
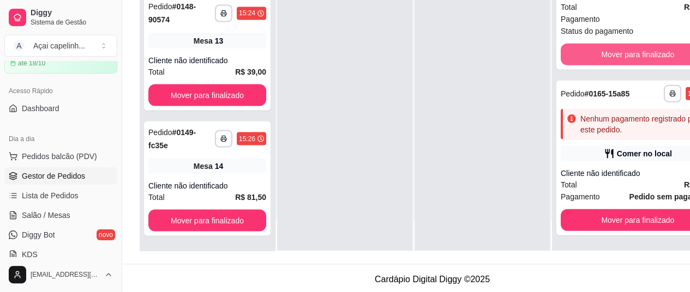
scroll to position [175, 0]
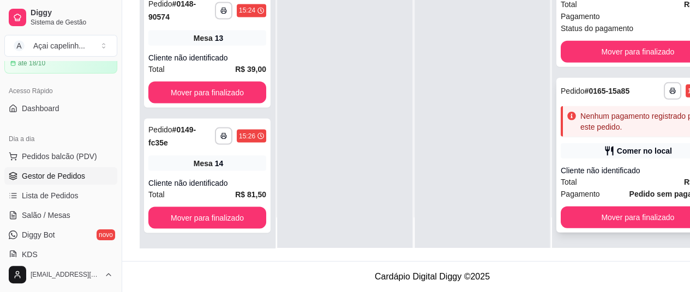
click at [611, 117] on div "**********" at bounding box center [638, 155] width 163 height 155
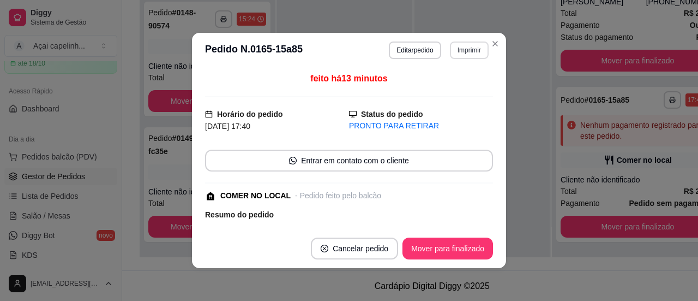
click at [469, 49] on button "Imprimir" at bounding box center [469, 49] width 39 height 17
click at [443, 88] on button "IMPRESSORA" at bounding box center [446, 89] width 76 height 17
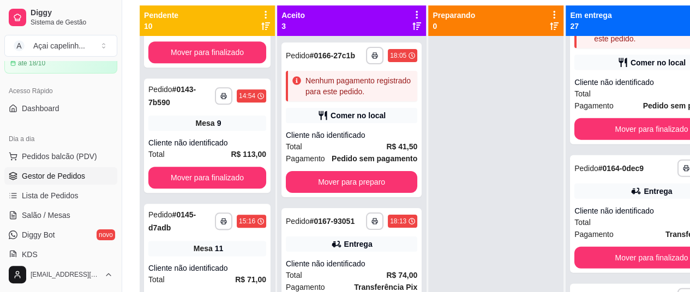
scroll to position [0, 0]
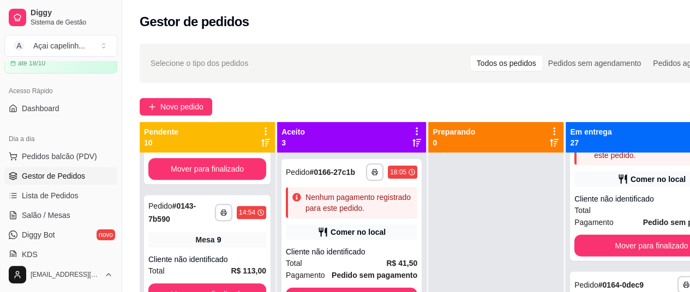
click at [214, 61] on span "Selecione o tipo dos pedidos" at bounding box center [200, 63] width 98 height 12
click at [249, 64] on div "Selecione o tipo dos pedidos Todos os pedidos Pedidos sem agendamento Pedidos a…" at bounding box center [439, 63] width 577 height 17
click at [236, 65] on span "Selecione o tipo dos pedidos" at bounding box center [200, 63] width 98 height 12
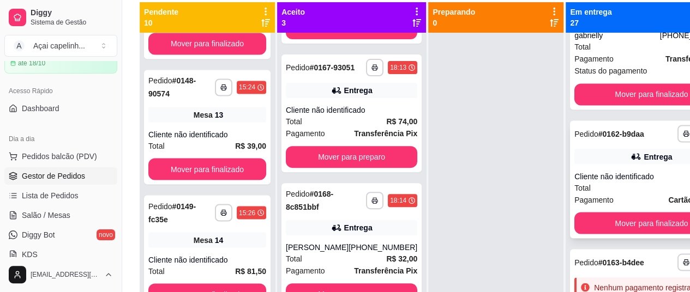
scroll to position [2974, 0]
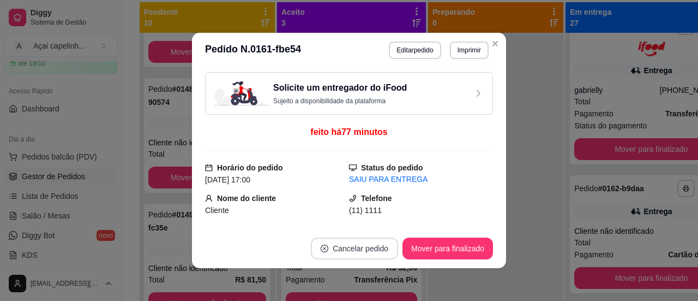
click at [349, 250] on button "Cancelar pedido" at bounding box center [354, 248] width 87 height 22
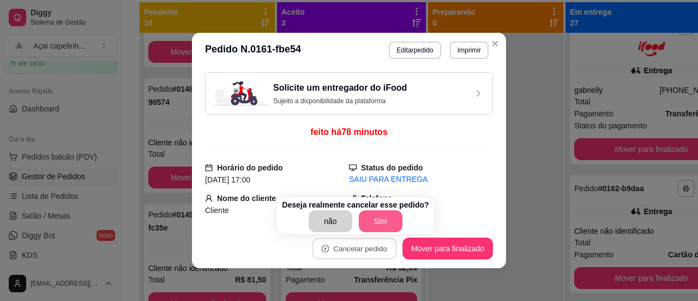
click at [376, 218] on button "Sim" at bounding box center [381, 221] width 44 height 22
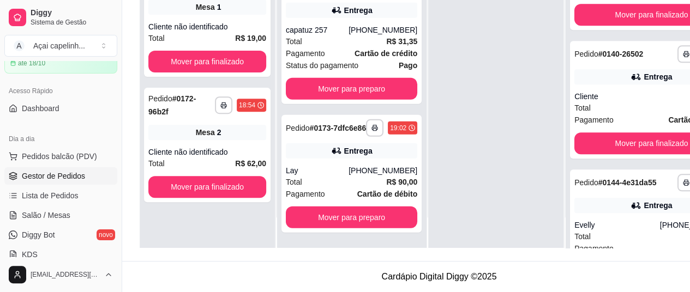
scroll to position [1497, 0]
click at [357, 49] on strong "Cartão de crédito" at bounding box center [386, 53] width 63 height 9
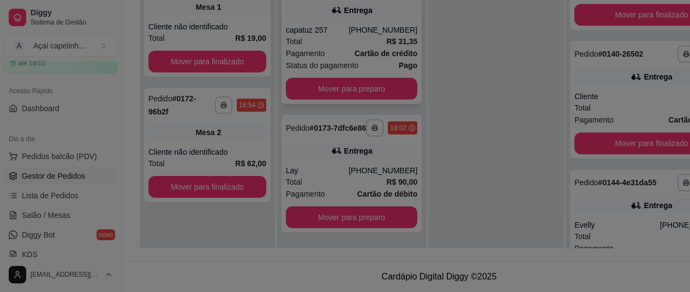
scroll to position [166, 0]
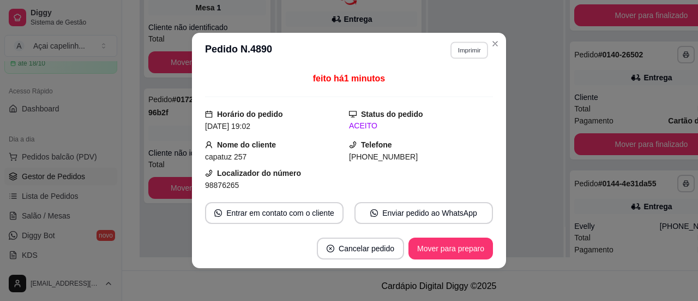
click at [451, 50] on button "Imprimir" at bounding box center [470, 49] width 38 height 17
click at [445, 86] on button "IMPRESSORA" at bounding box center [445, 89] width 79 height 17
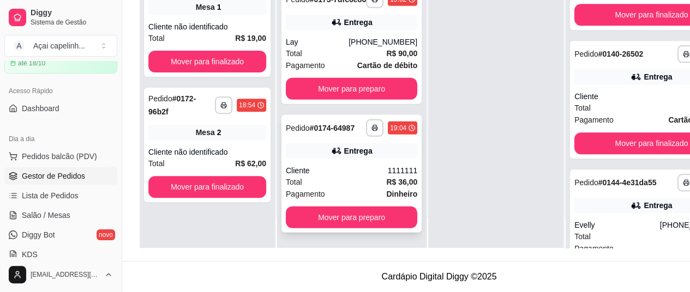
scroll to position [175, 0]
click at [331, 174] on div "Cliente" at bounding box center [337, 170] width 102 height 11
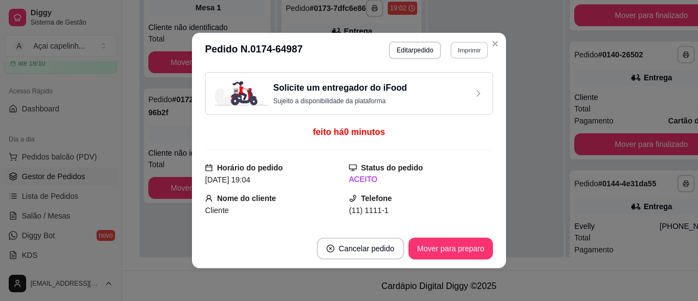
click at [458, 50] on button "Imprimir" at bounding box center [470, 49] width 38 height 17
click at [455, 94] on button "IMPRESSORA" at bounding box center [445, 88] width 79 height 17
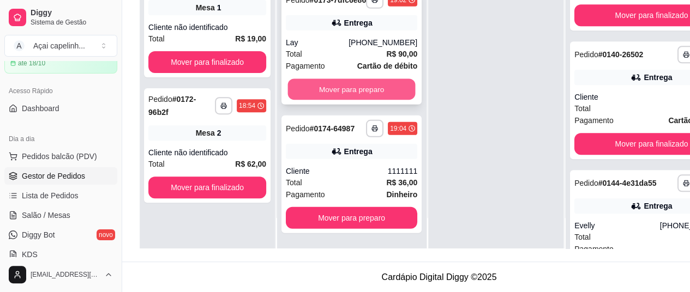
click at [354, 84] on button "Mover para preparo" at bounding box center [352, 89] width 128 height 21
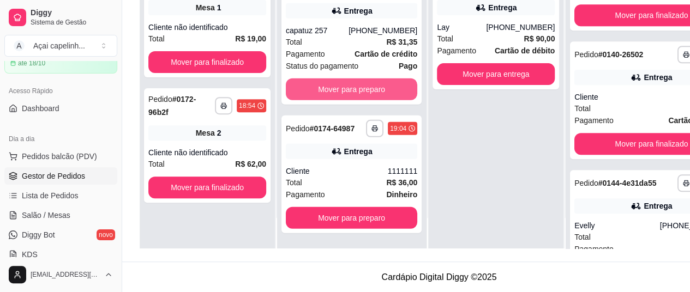
scroll to position [1497, 0]
click at [354, 84] on button "Mover para preparo" at bounding box center [352, 89] width 128 height 21
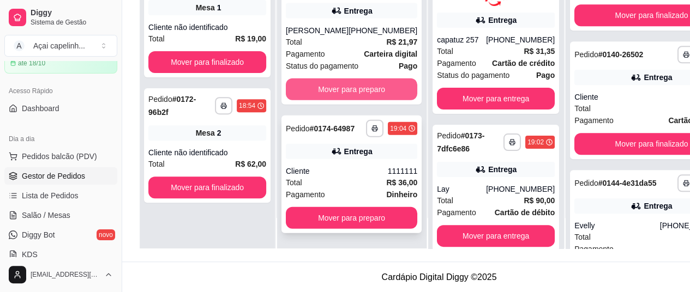
scroll to position [1335, 0]
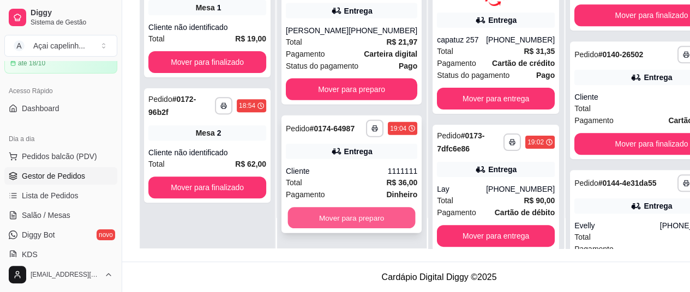
click at [342, 222] on button "Mover para preparo" at bounding box center [352, 218] width 128 height 21
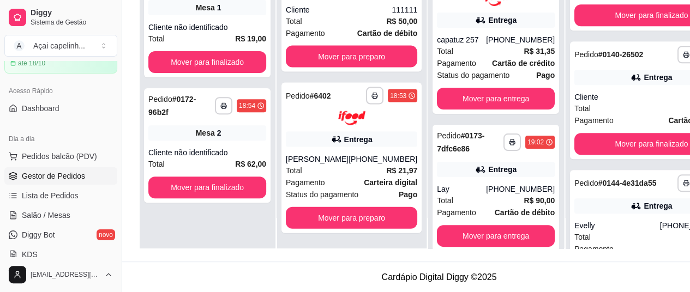
scroll to position [1198, 0]
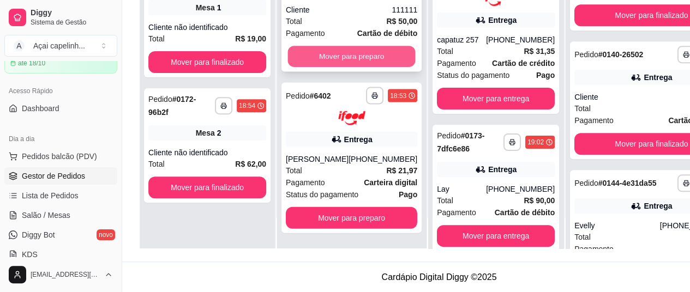
click at [334, 65] on button "Mover para preparo" at bounding box center [352, 56] width 128 height 21
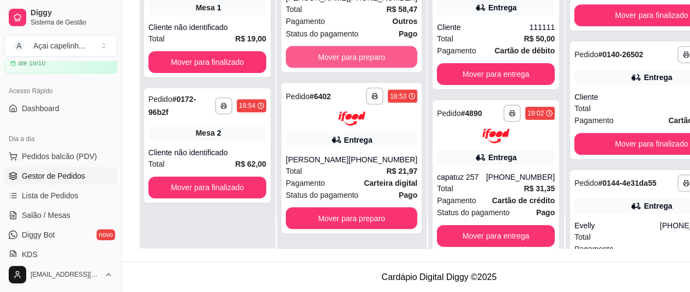
scroll to position [1060, 0]
click at [334, 65] on button "Mover para preparo" at bounding box center [351, 57] width 131 height 22
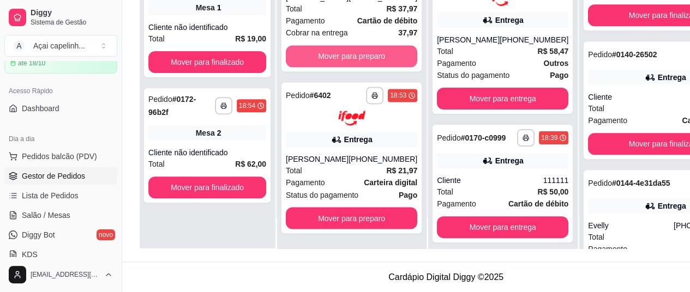
scroll to position [898, 0]
click at [334, 65] on button "Mover para preparo" at bounding box center [351, 56] width 131 height 22
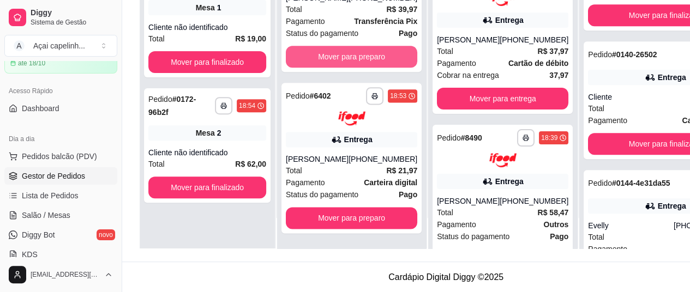
scroll to position [726, 0]
click at [334, 65] on button "Mover para preparo" at bounding box center [351, 57] width 131 height 22
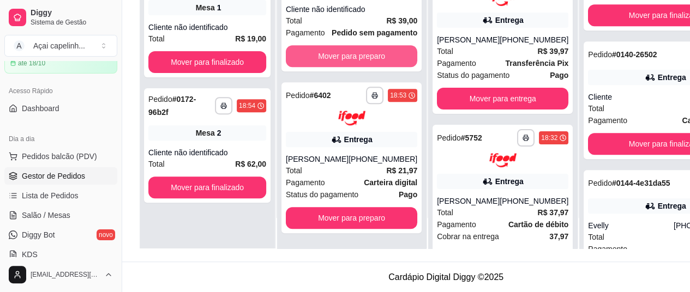
scroll to position [542, 0]
click at [334, 65] on button "Mover para preparo" at bounding box center [352, 56] width 128 height 21
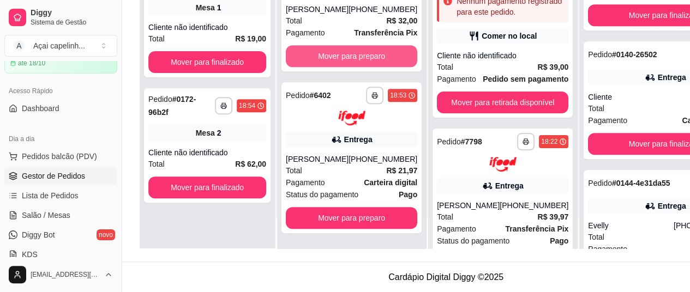
scroll to position [344, 0]
click at [334, 65] on button "Mover para preparo" at bounding box center [351, 56] width 131 height 22
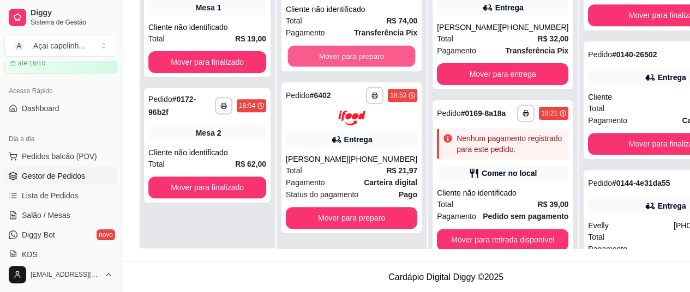
click at [334, 65] on button "Mover para preparo" at bounding box center [352, 56] width 128 height 21
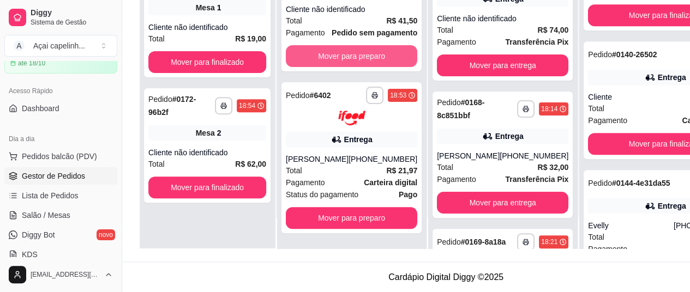
scroll to position [69, 0]
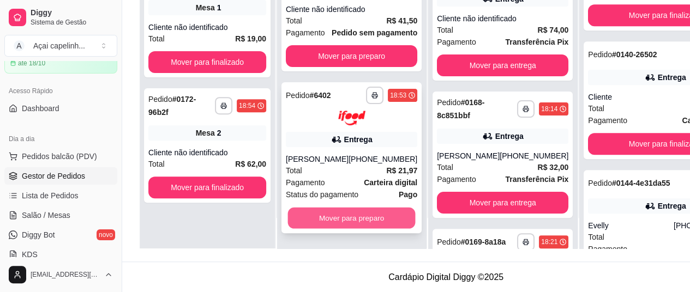
click at [357, 219] on button "Mover para preparo" at bounding box center [352, 217] width 128 height 21
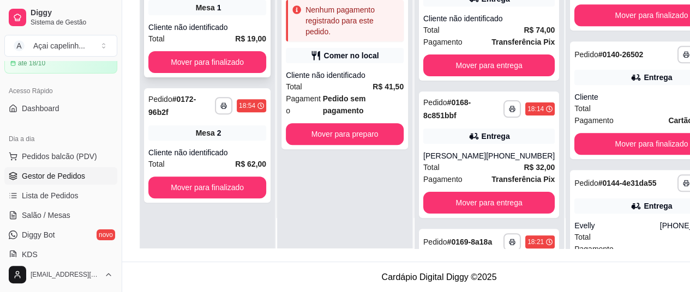
scroll to position [0, 0]
